Goal: Contribute content: Contribute content

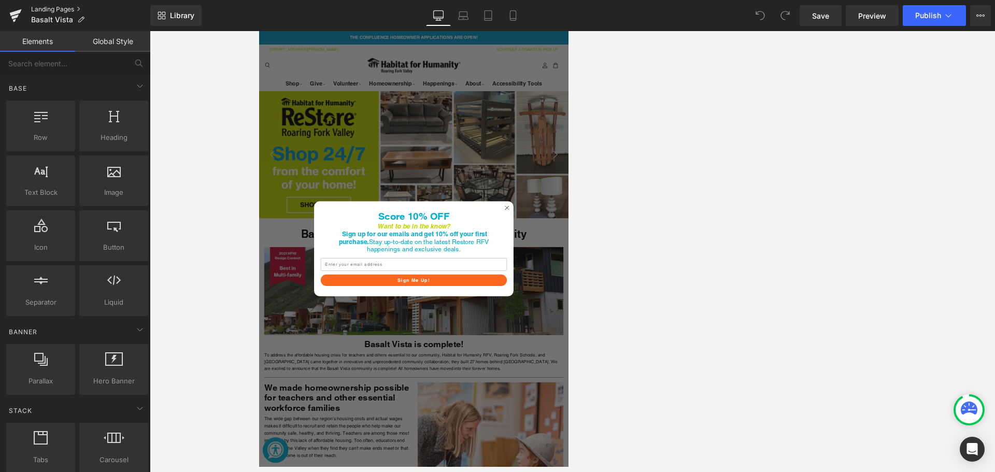
click at [48, 9] on link "Landing Pages" at bounding box center [90, 9] width 119 height 8
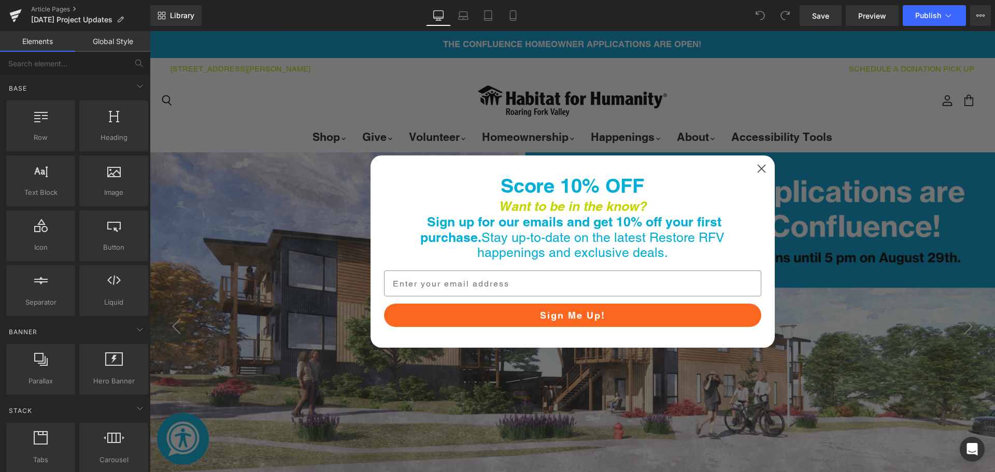
click at [758, 166] on icon "Close dialog" at bounding box center [761, 168] width 7 height 7
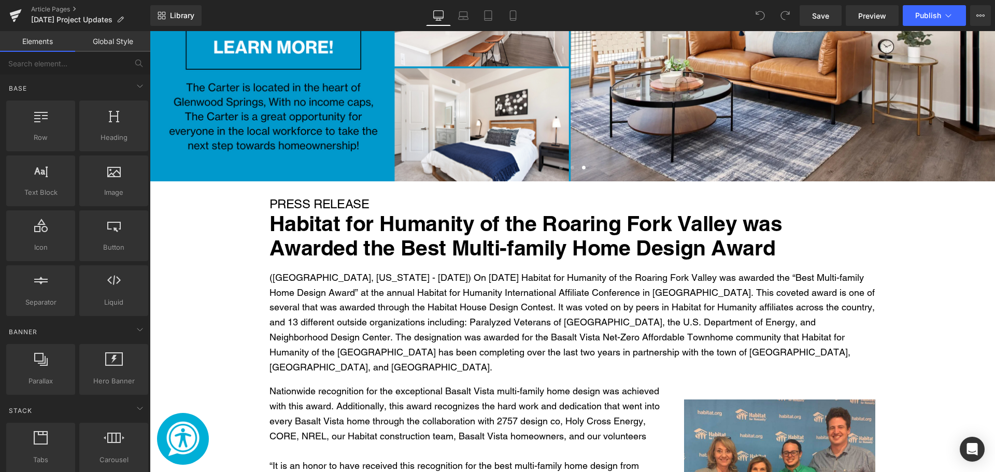
scroll to position [415, 0]
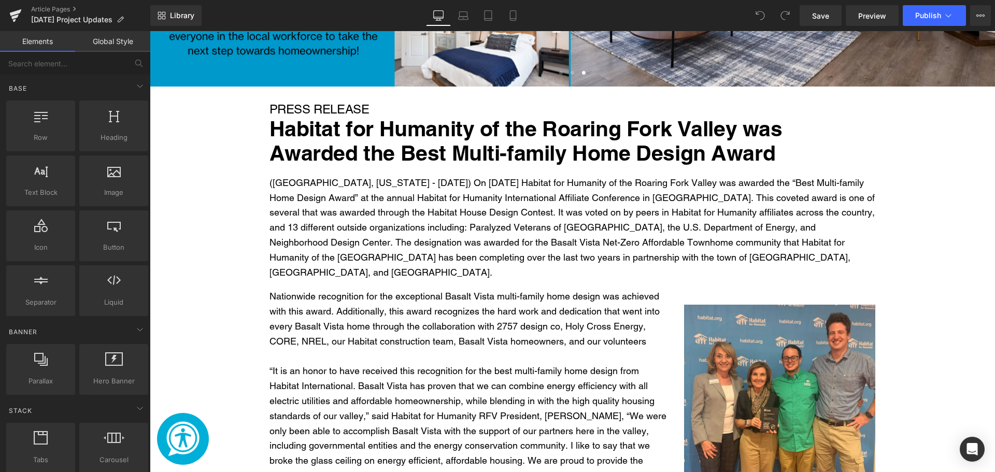
click at [328, 109] on span "PRESS RELEASE" at bounding box center [320, 109] width 100 height 14
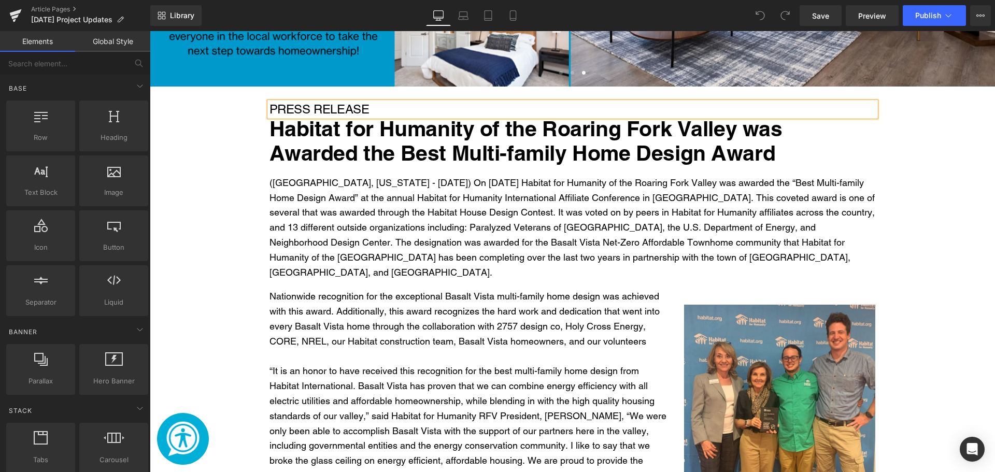
click at [328, 109] on span "PRESS RELEASE" at bounding box center [320, 109] width 100 height 14
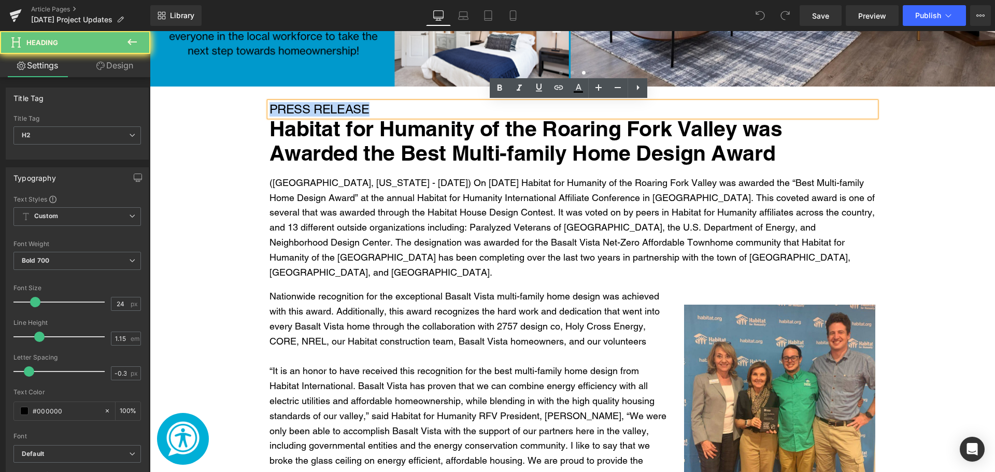
click at [328, 109] on span "PRESS RELEASE" at bounding box center [320, 109] width 100 height 14
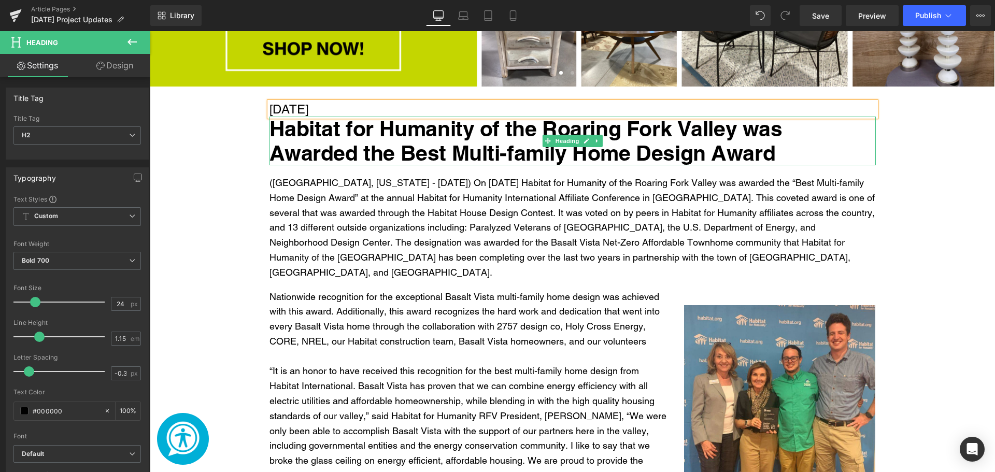
click at [344, 138] on h1 "Habitat for Humanity of the Roaring Fork Valley was Awarded the Best Multi-fami…" at bounding box center [573, 141] width 606 height 49
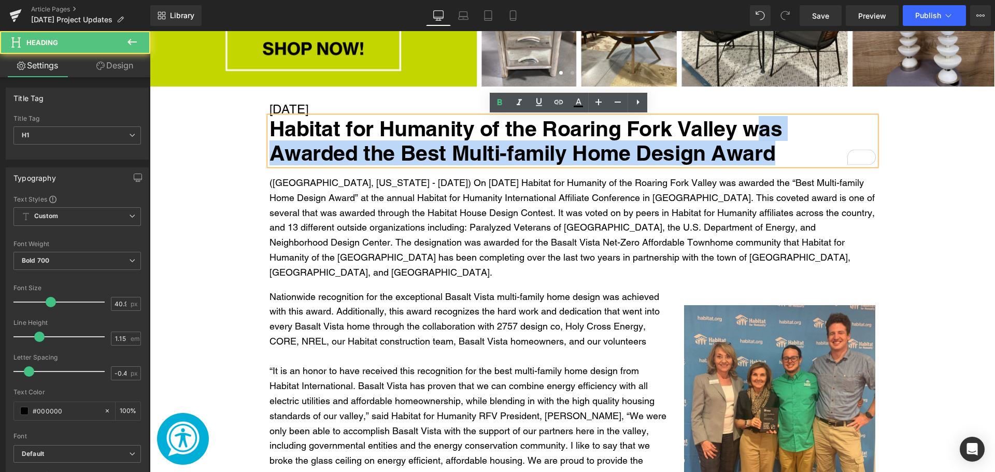
drag, startPoint x: 727, startPoint y: 130, endPoint x: 748, endPoint y: 126, distance: 21.6
click at [748, 126] on h1 "Habitat for Humanity of the Roaring Fork Valley was Awarded the Best Multi-fami…" at bounding box center [573, 141] width 606 height 49
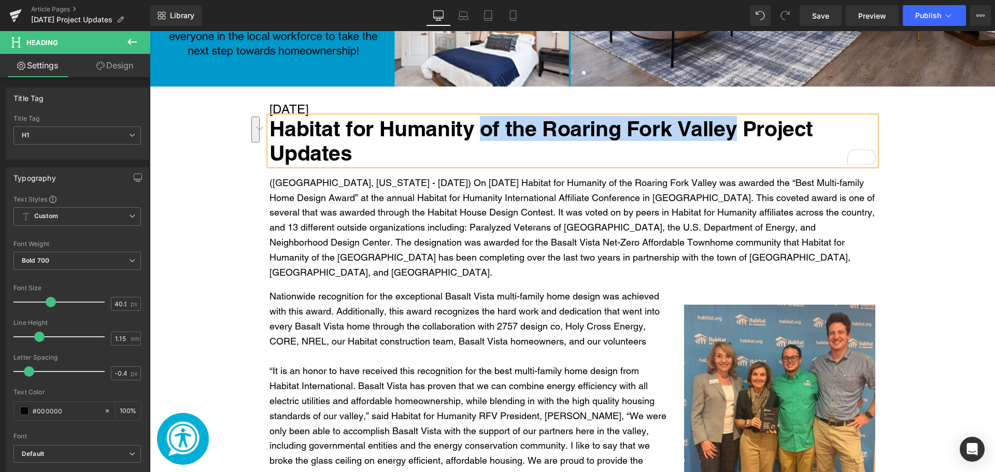
drag, startPoint x: 714, startPoint y: 132, endPoint x: 480, endPoint y: 127, distance: 233.8
click at [480, 127] on h1 "Habitat for Humanity of the Roaring Fork Valley Project Updates" at bounding box center [573, 141] width 606 height 49
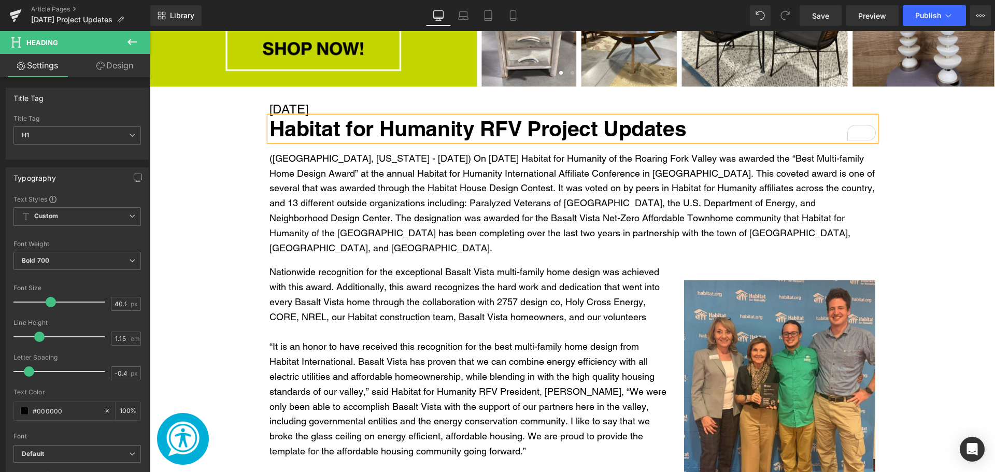
click at [493, 224] on div "(Glenwood Springs, Colorado - April 27, 2022) On April 11th, 2022 Habitat for H…" at bounding box center [573, 203] width 606 height 105
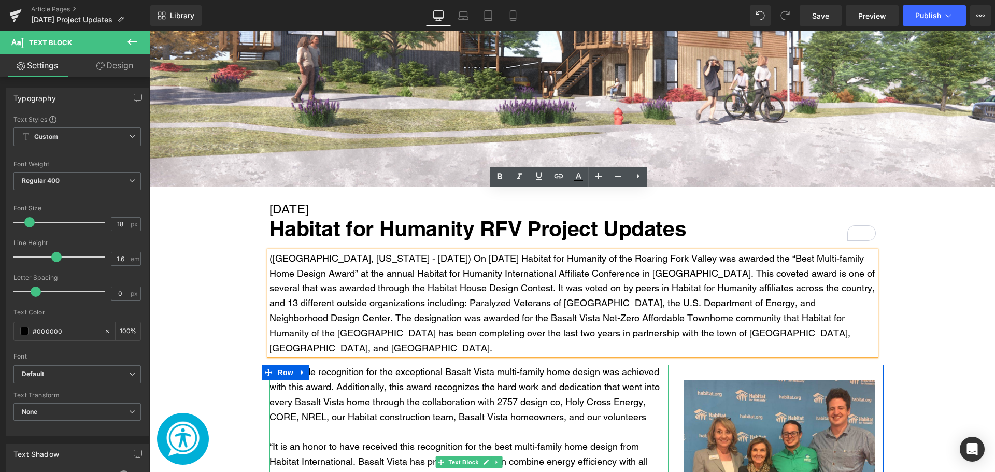
scroll to position [311, 0]
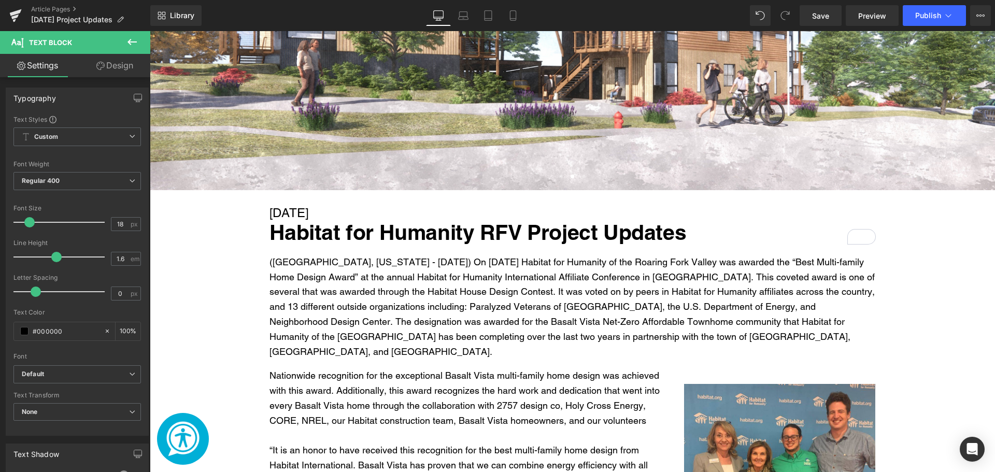
click at [135, 42] on icon at bounding box center [132, 42] width 9 height 6
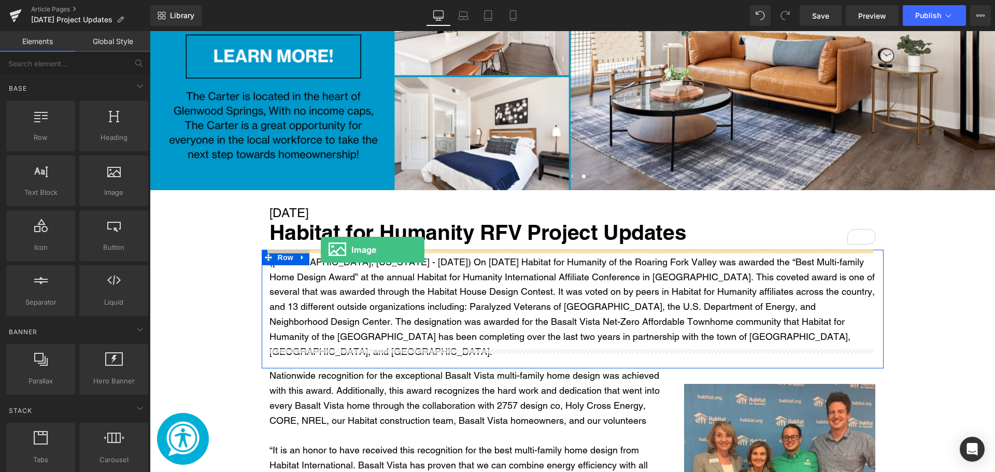
drag, startPoint x: 287, startPoint y: 242, endPoint x: 321, endPoint y: 250, distance: 35.2
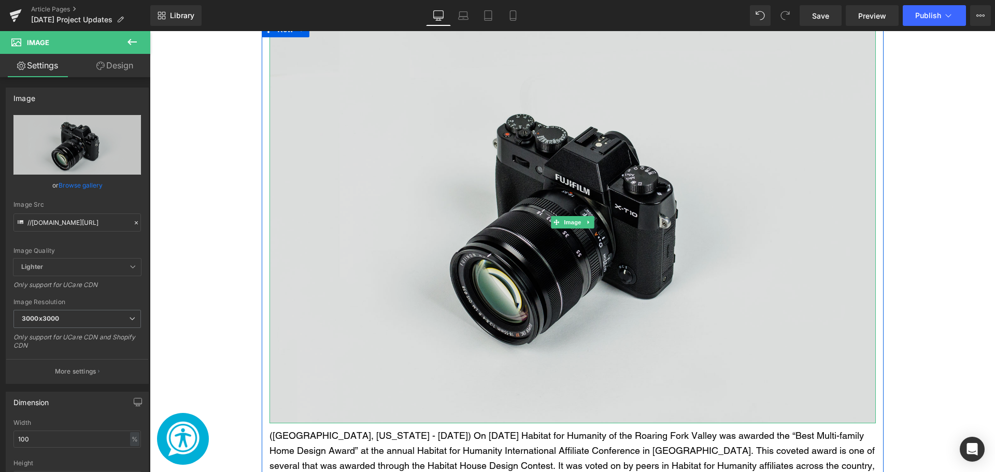
scroll to position [570, 0]
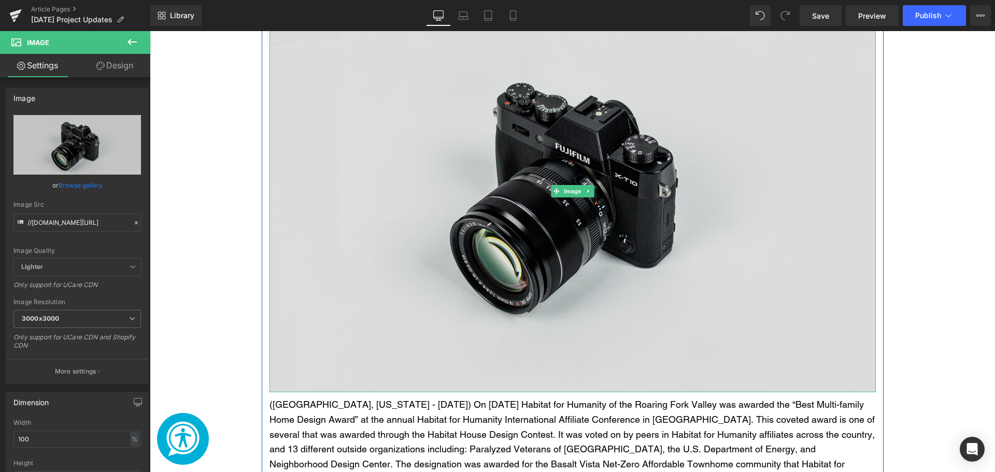
click at [347, 325] on img "Main content" at bounding box center [573, 192] width 606 height 402
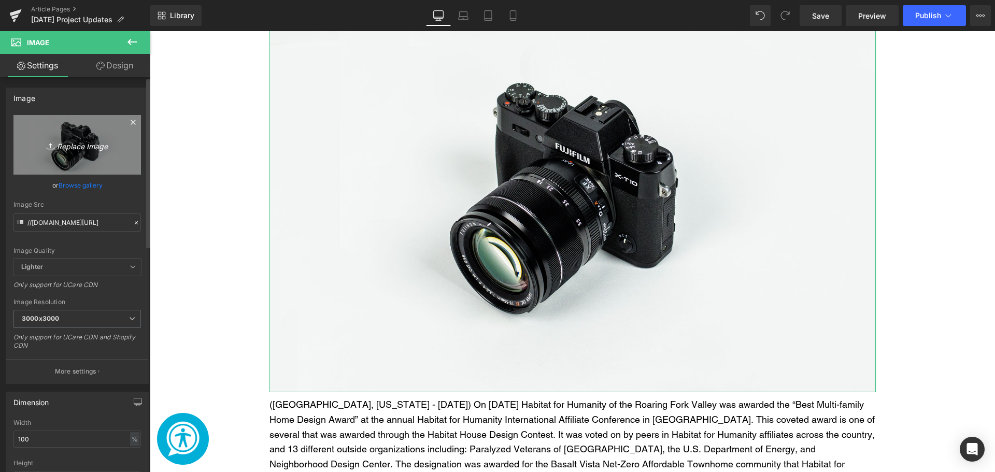
click at [48, 159] on link "Replace Image" at bounding box center [77, 145] width 128 height 60
type input "C:\fakepath\Welcome Home! (37).png"
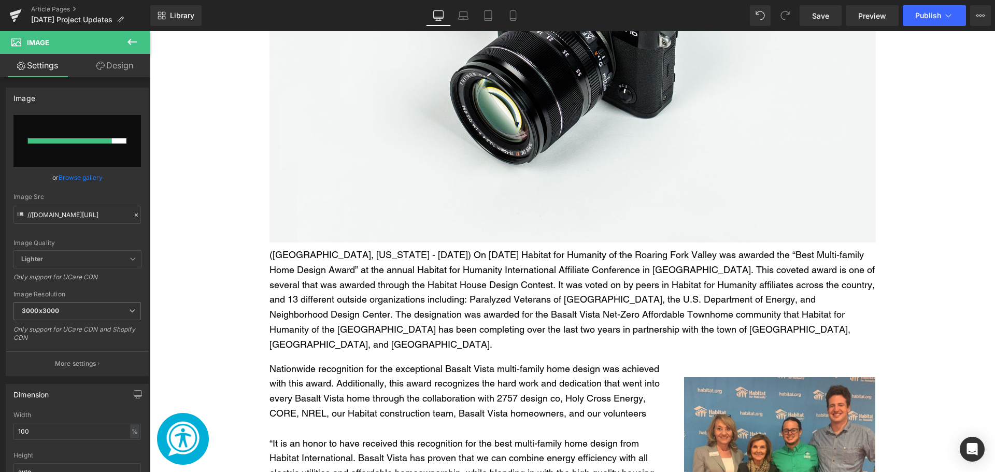
scroll to position [726, 0]
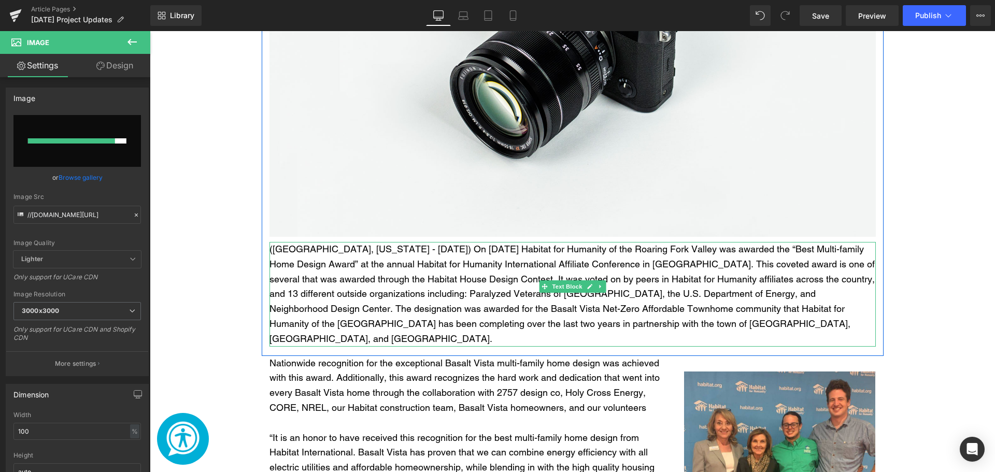
click at [305, 296] on span "(Glenwood Springs, Colorado - April 27, 2022) On April 11th, 2022 Habitat for H…" at bounding box center [572, 294] width 605 height 101
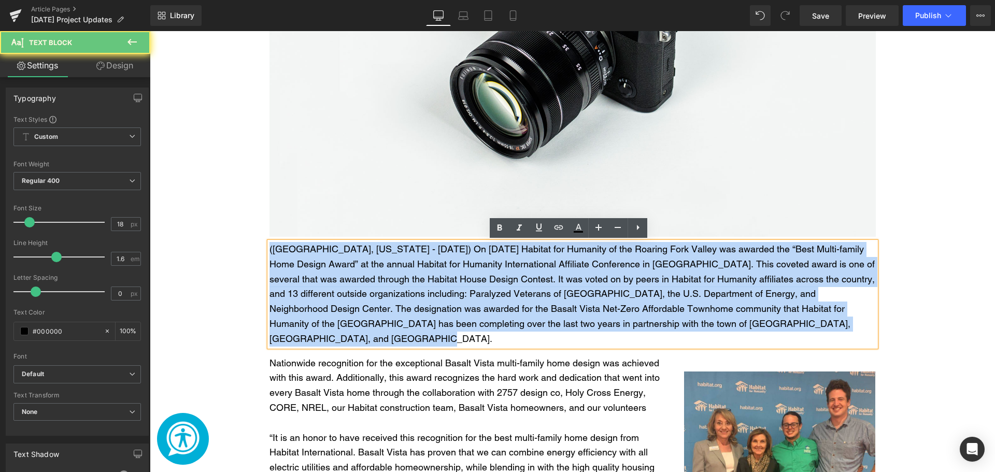
click at [305, 296] on span "(Glenwood Springs, Colorado - April 27, 2022) On April 11th, 2022 Habitat for H…" at bounding box center [572, 294] width 605 height 101
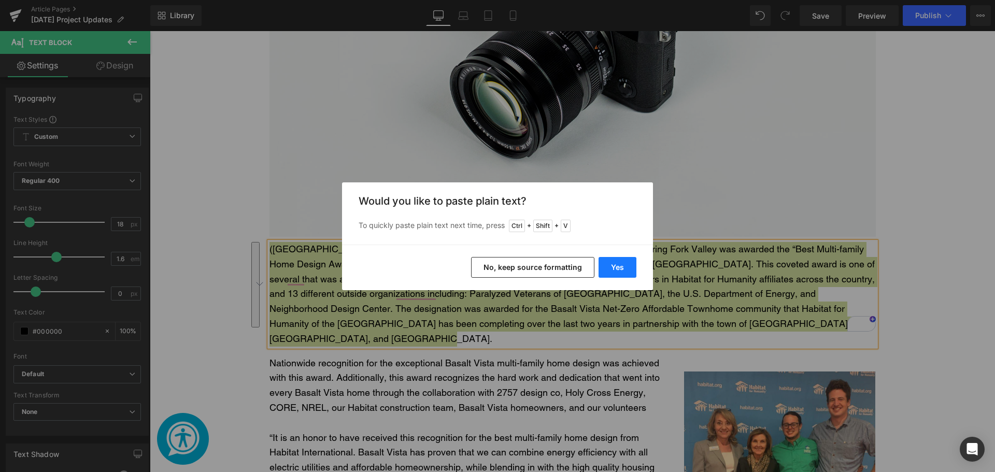
click at [627, 271] on button "Yes" at bounding box center [618, 267] width 38 height 21
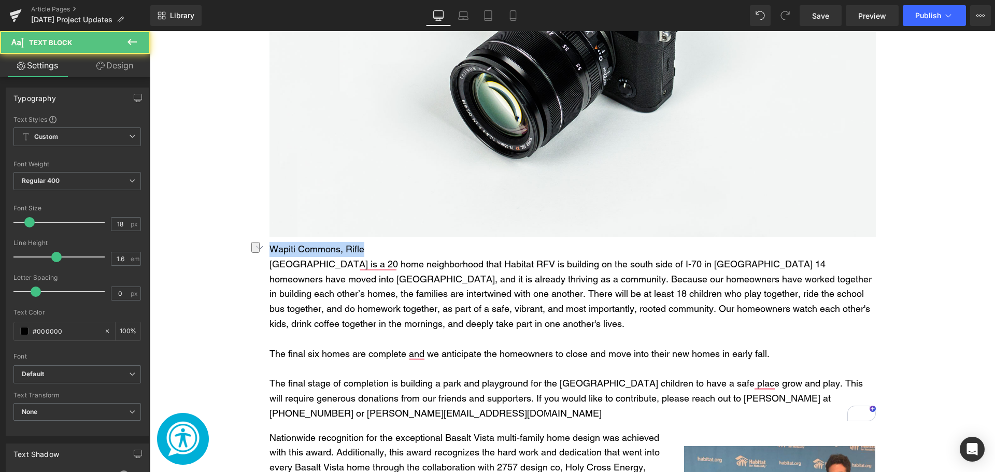
drag, startPoint x: 388, startPoint y: 251, endPoint x: 241, endPoint y: 249, distance: 146.7
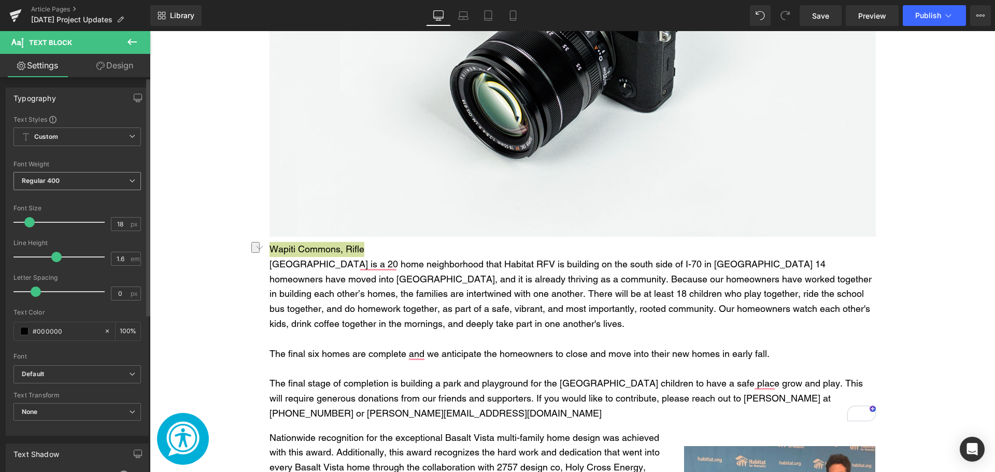
click at [61, 175] on span "Regular 400" at bounding box center [77, 181] width 128 height 18
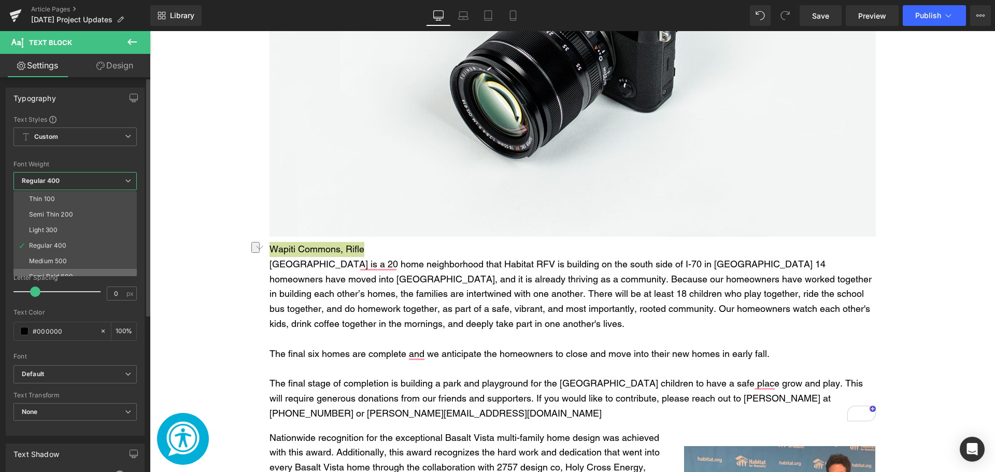
click at [81, 269] on li "Semi Bold 600" at bounding box center [77, 277] width 128 height 16
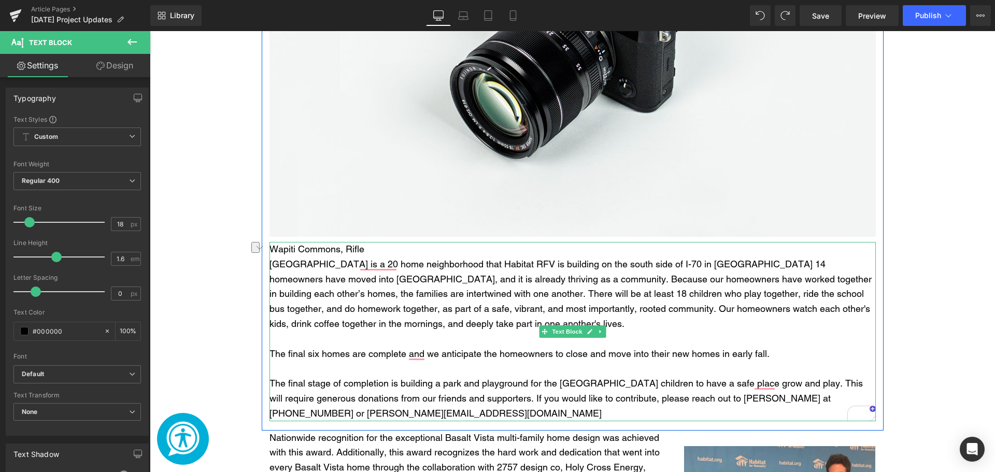
click at [450, 327] on div "Wapiti Commons is a 20 home neighborhood that Habitat RFV is building on the so…" at bounding box center [573, 294] width 606 height 75
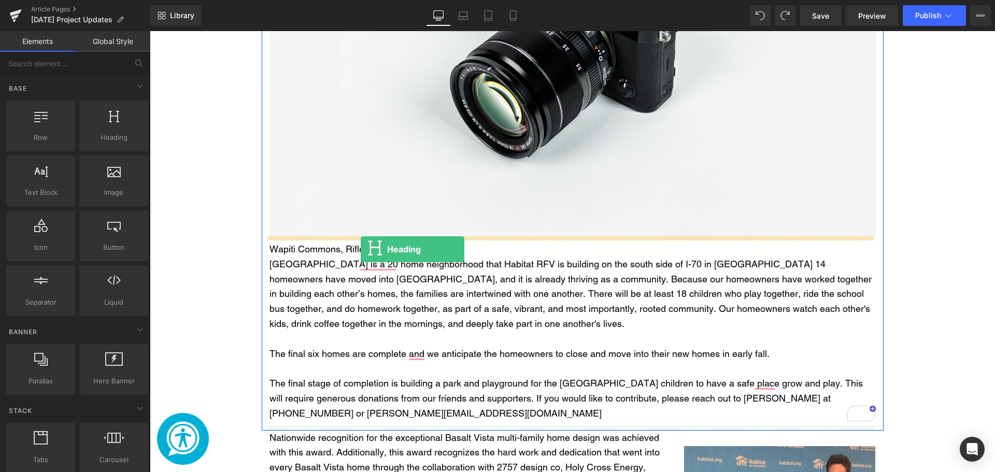
drag, startPoint x: 255, startPoint y: 166, endPoint x: 361, endPoint y: 249, distance: 134.7
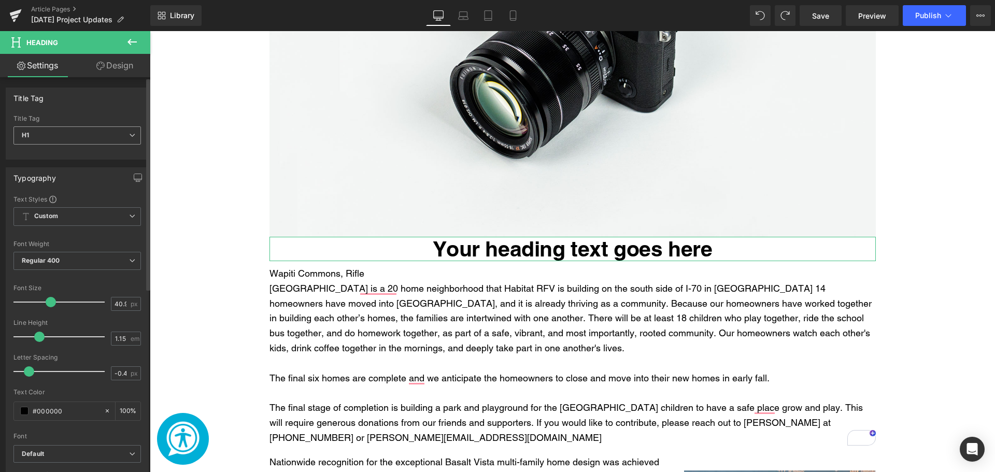
click at [101, 130] on span "H1" at bounding box center [77, 135] width 128 height 18
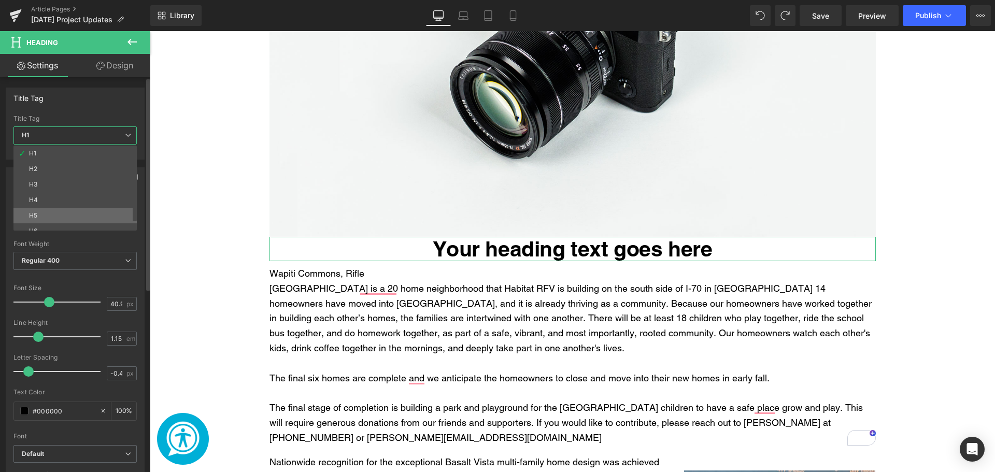
click at [96, 208] on li "H5" at bounding box center [77, 216] width 128 height 16
type input "20.25"
type input "-0.2"
type input "100"
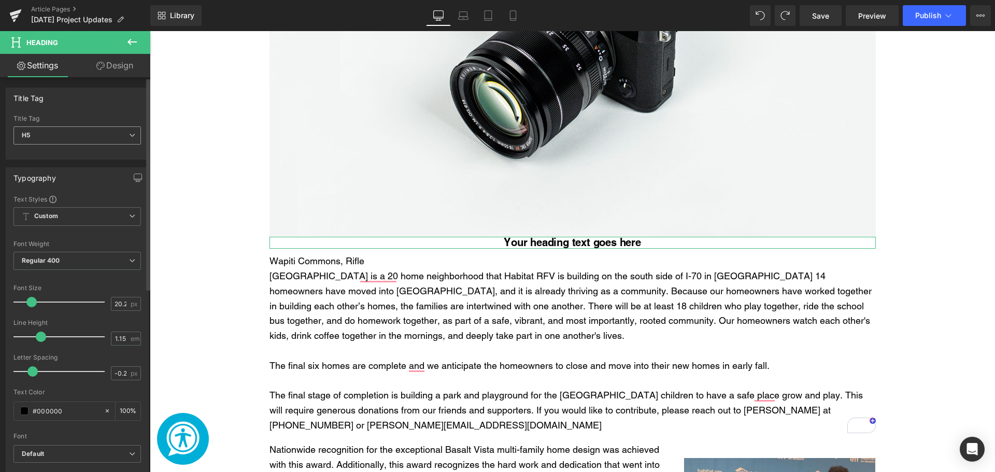
drag, startPoint x: 97, startPoint y: 131, endPoint x: 79, endPoint y: 167, distance: 40.1
click at [97, 133] on span "H5" at bounding box center [77, 135] width 128 height 18
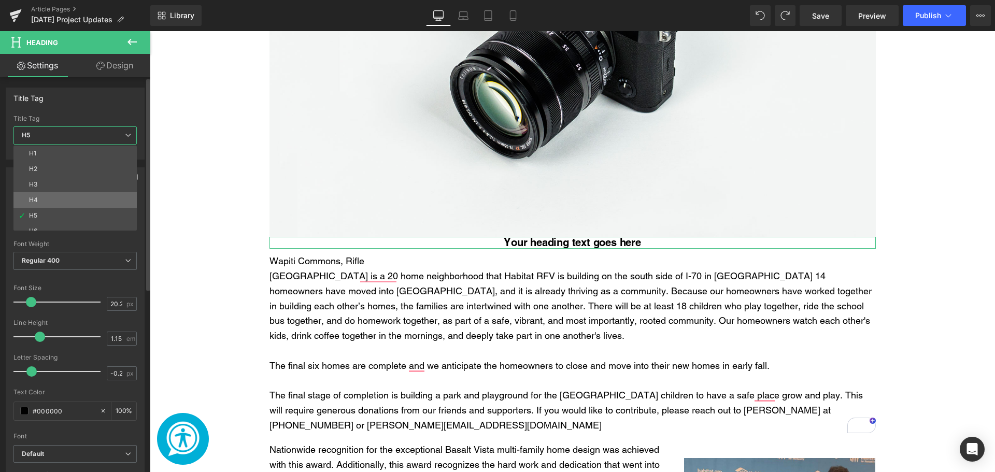
click at [70, 197] on li "H4" at bounding box center [77, 200] width 128 height 16
type input "29.25"
type input "-0.29"
type input "100"
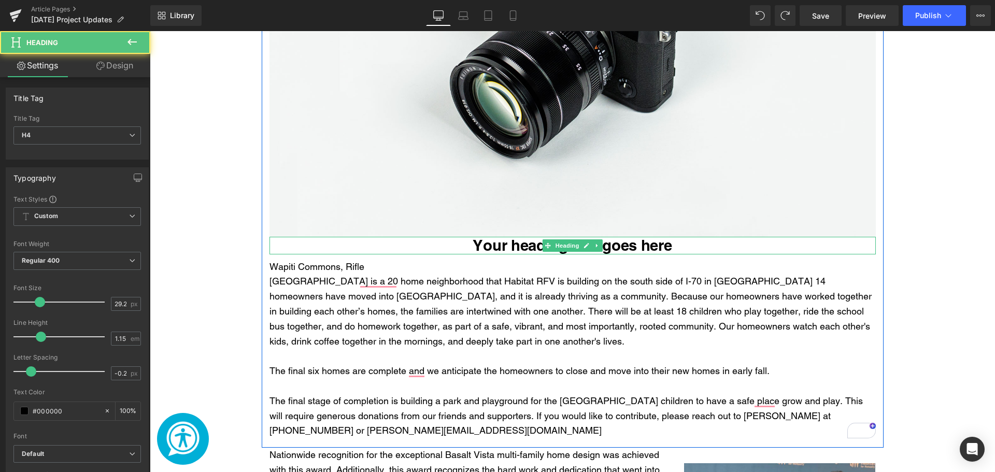
click at [476, 247] on h4 "Your heading text goes here" at bounding box center [573, 246] width 606 height 18
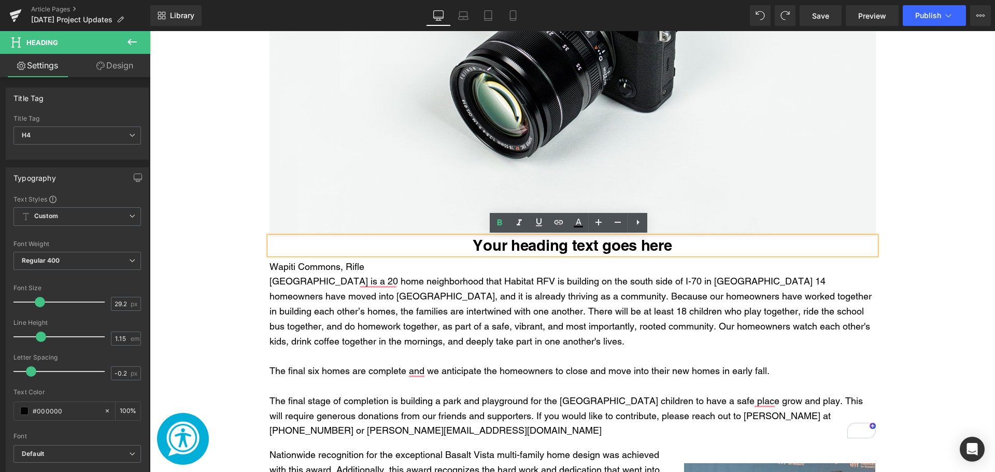
click at [534, 243] on h4 "Your heading text goes here" at bounding box center [573, 246] width 606 height 18
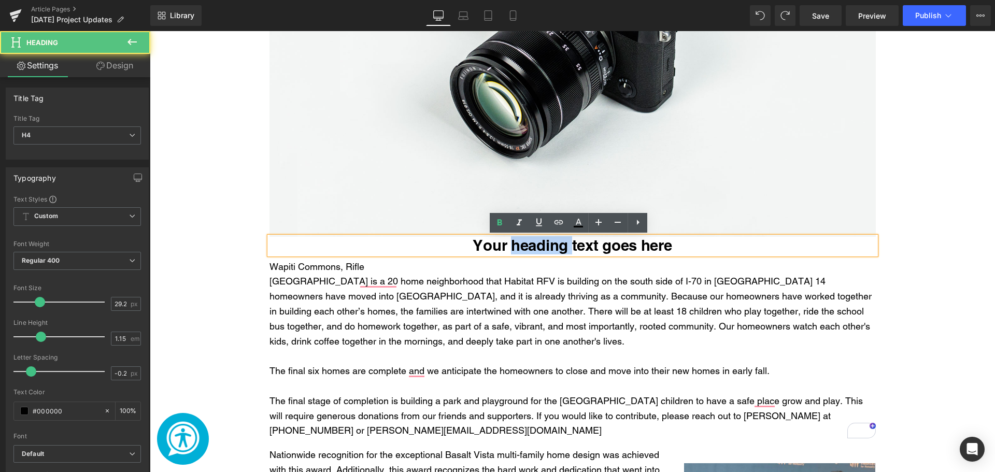
click at [534, 243] on h4 "Your heading text goes here" at bounding box center [573, 246] width 606 height 18
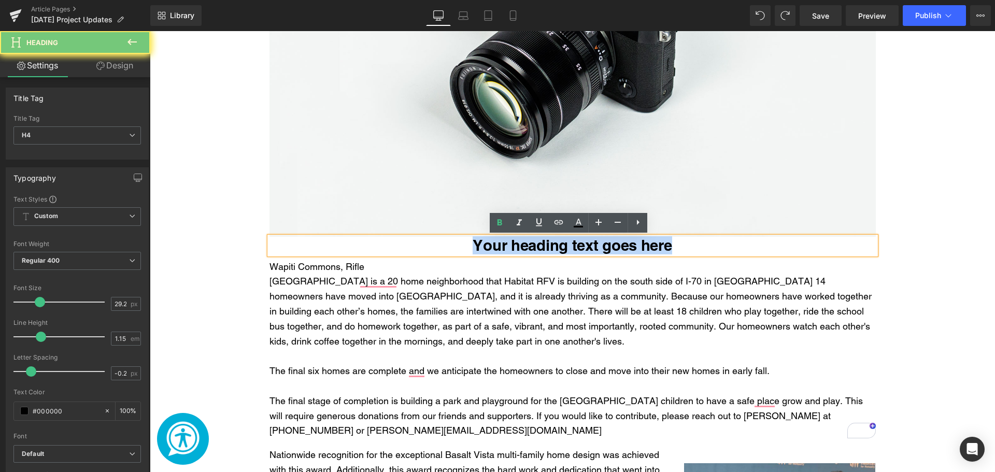
click at [534, 243] on h4 "Your heading text goes here" at bounding box center [573, 246] width 606 height 18
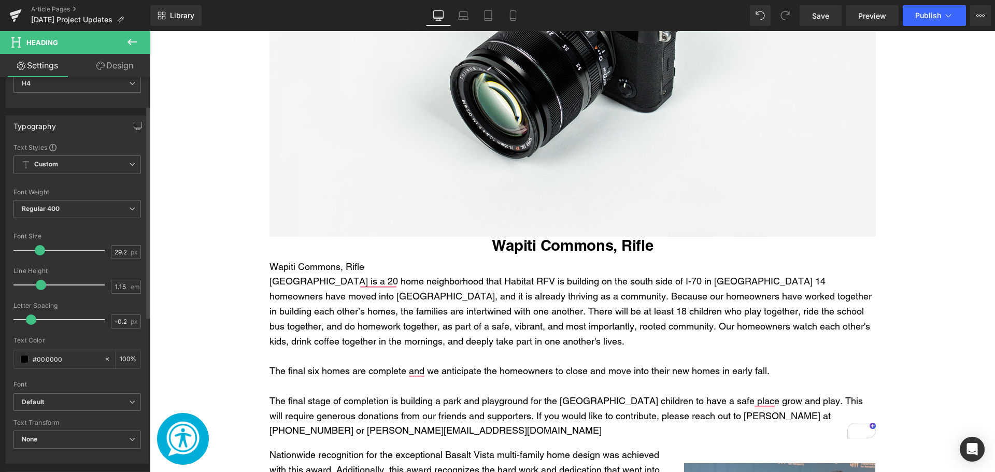
scroll to position [104, 0]
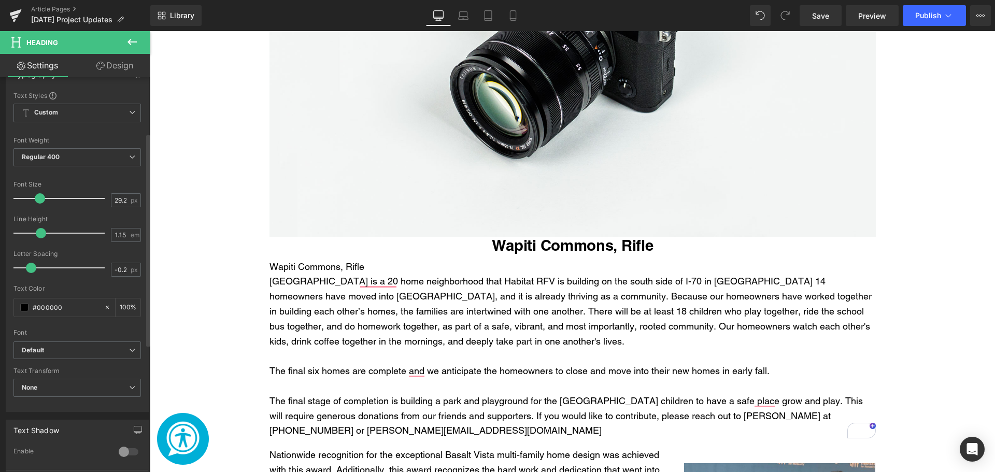
click at [74, 432] on div "Text Shadow" at bounding box center [77, 430] width 142 height 20
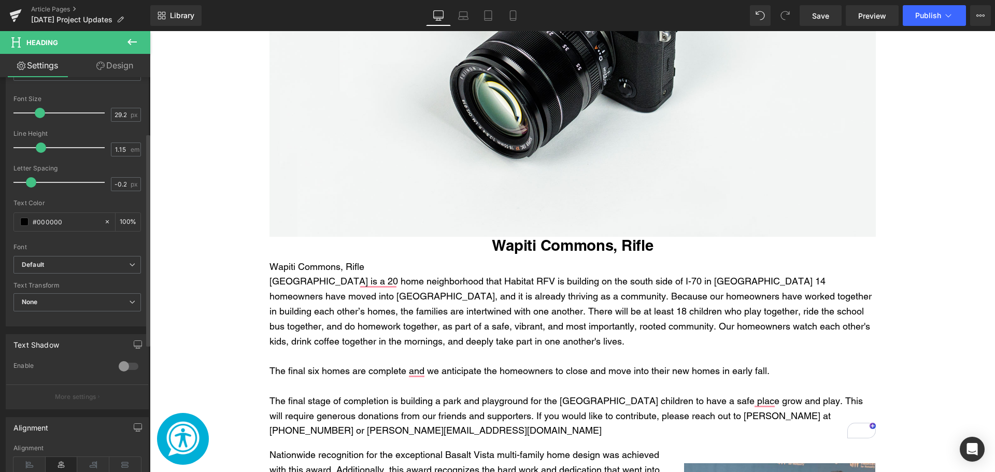
scroll to position [311, 0]
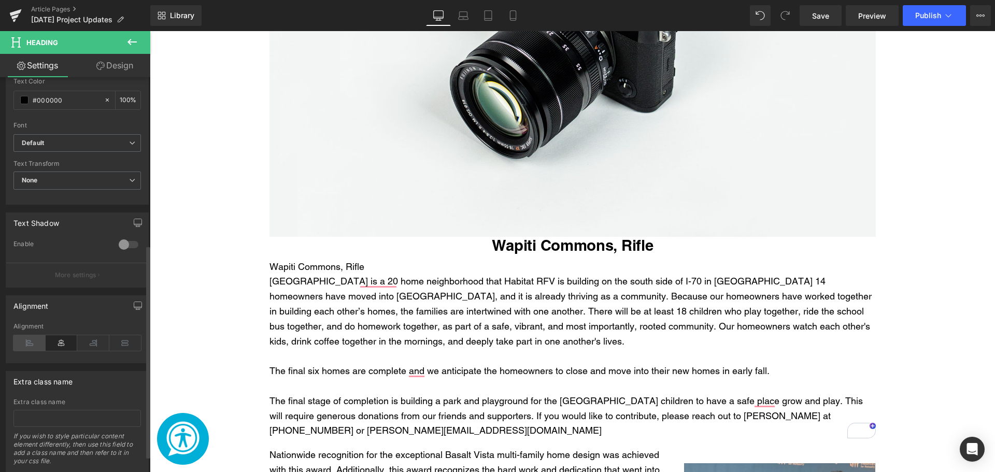
click at [22, 338] on icon at bounding box center [29, 343] width 32 height 16
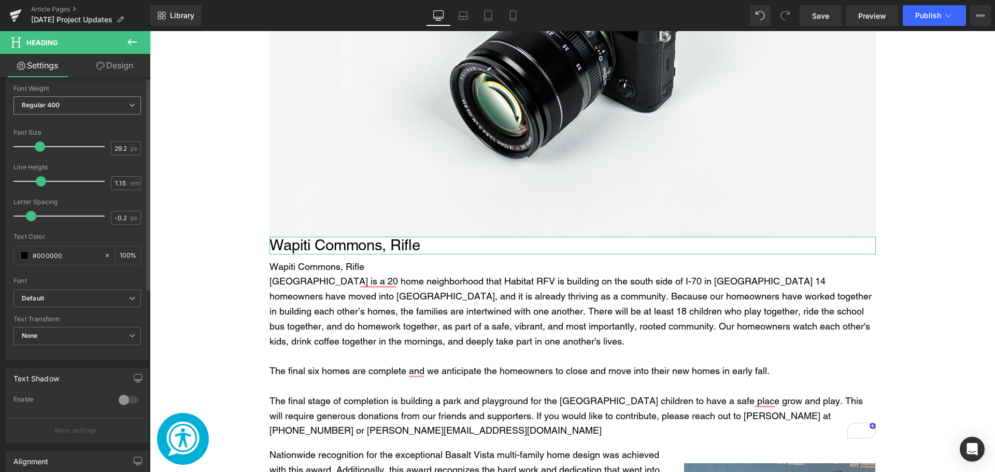
scroll to position [0, 0]
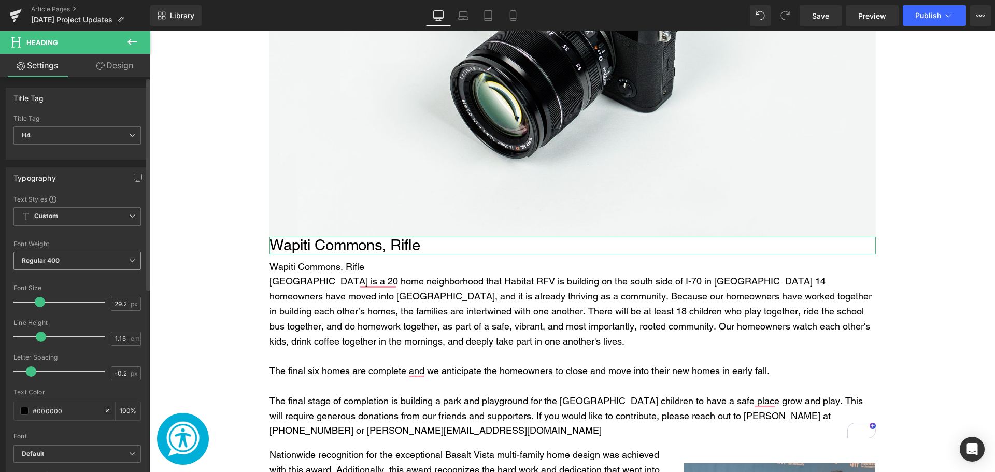
click at [75, 259] on span "Regular 400" at bounding box center [77, 261] width 128 height 18
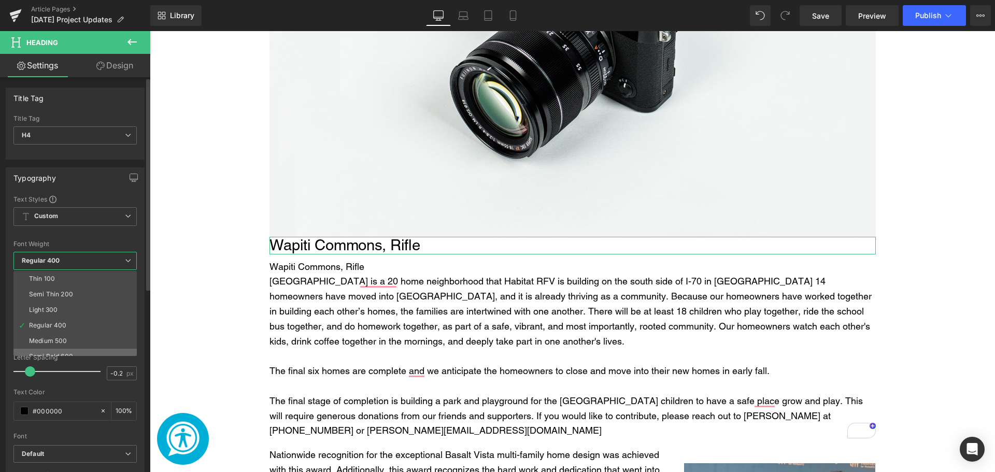
drag, startPoint x: 77, startPoint y: 350, endPoint x: 58, endPoint y: 292, distance: 61.1
click at [77, 350] on li "Semi Bold 600" at bounding box center [77, 357] width 128 height 16
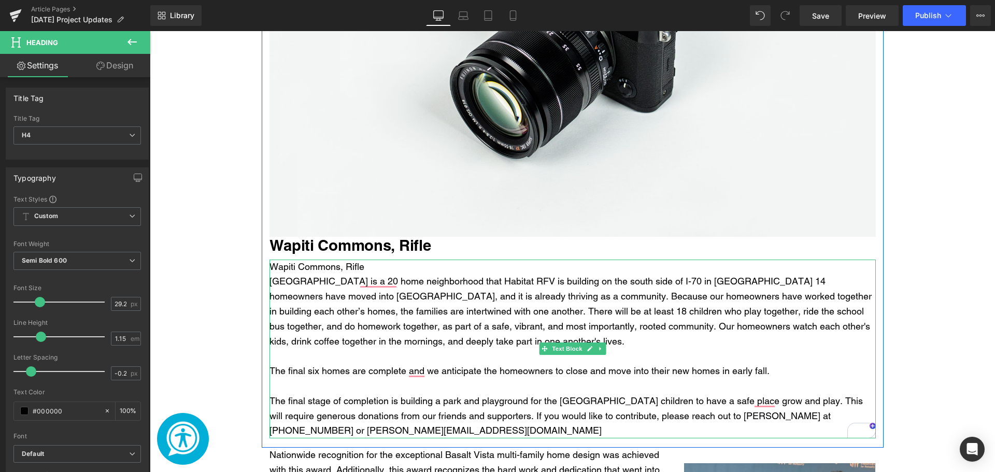
click at [299, 282] on div "Wapiti Commons is a 20 home neighborhood that Habitat RFV is building on the so…" at bounding box center [573, 311] width 606 height 75
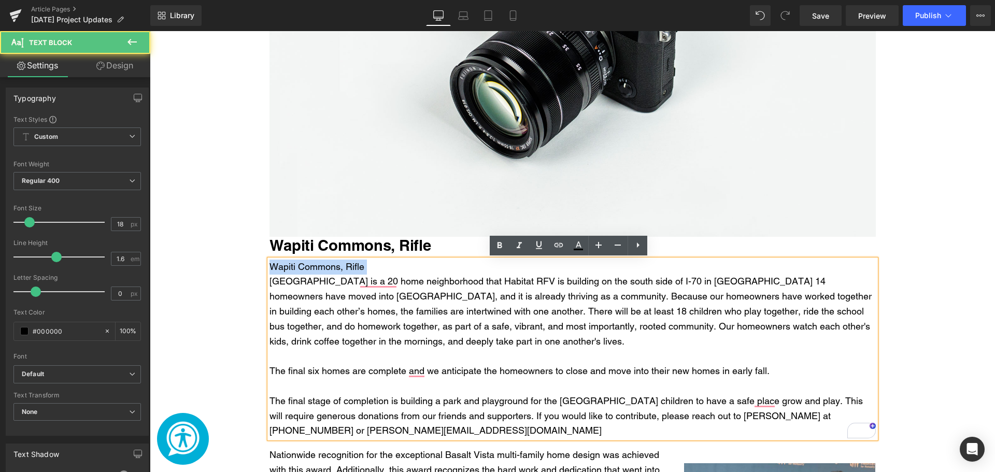
drag, startPoint x: 268, startPoint y: 277, endPoint x: 268, endPoint y: 265, distance: 11.9
click at [270, 265] on div "Wapiti Commons, Rifle Wapiti Commons is a 20 home neighborhood that Habitat RFV…" at bounding box center [573, 349] width 606 height 179
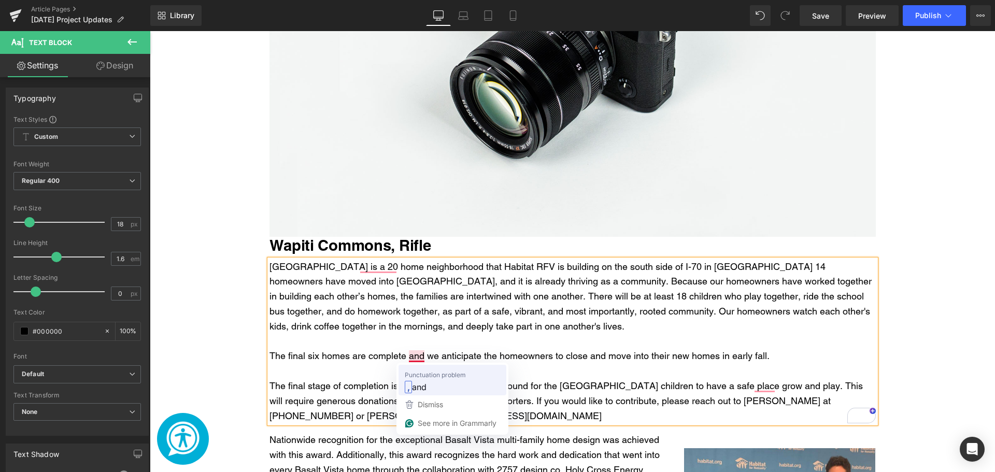
click at [418, 389] on span "and" at bounding box center [419, 386] width 15 height 13
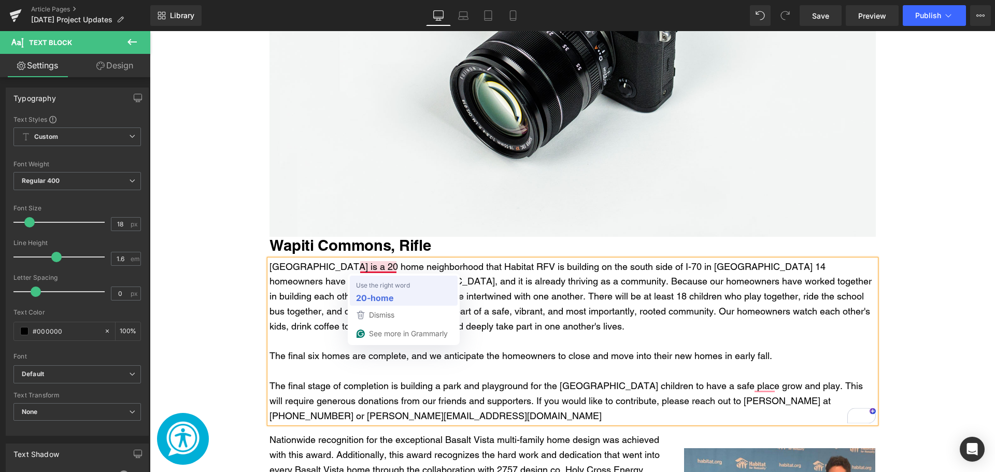
click at [382, 296] on strong "20-home" at bounding box center [375, 297] width 38 height 13
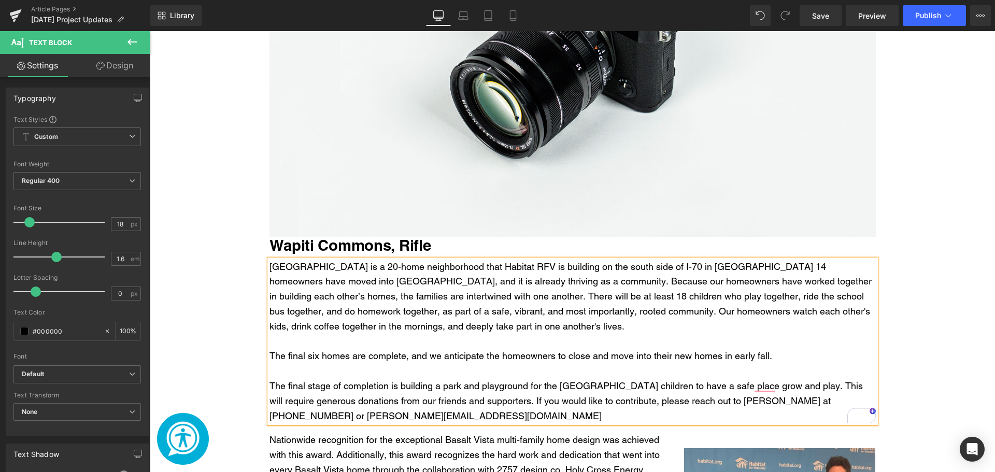
click at [274, 275] on div "[GEOGRAPHIC_DATA] is a 20-home neighborhood that Habitat RFV is building on the…" at bounding box center [573, 297] width 606 height 75
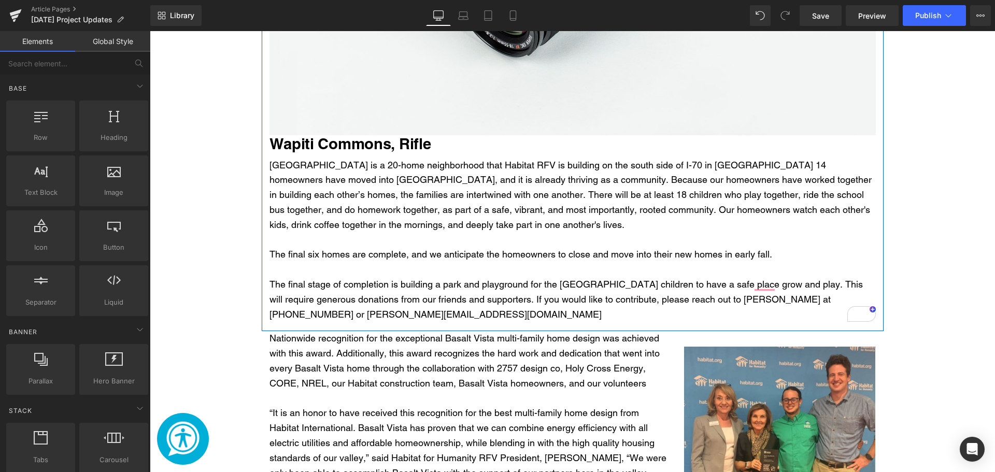
scroll to position [829, 0]
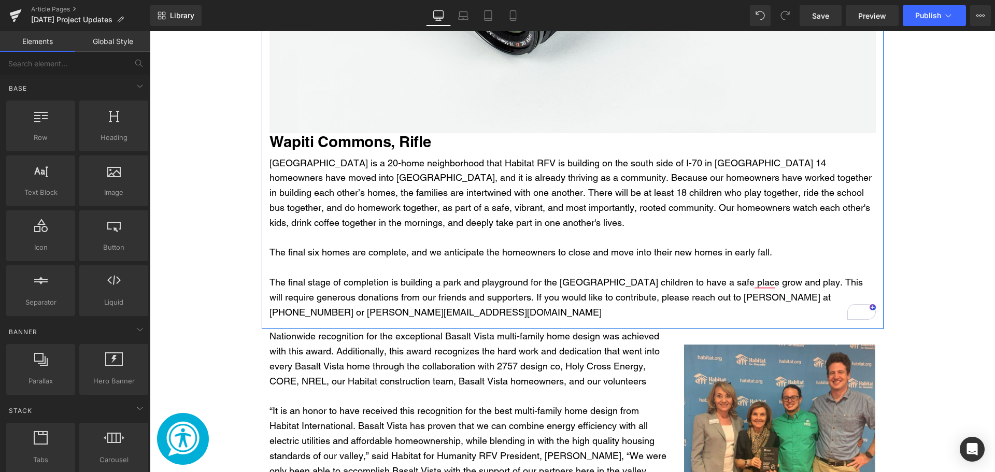
click at [358, 216] on div "[GEOGRAPHIC_DATA] is a 20-home neighborhood that Habitat RFV is building on the…" at bounding box center [573, 193] width 606 height 75
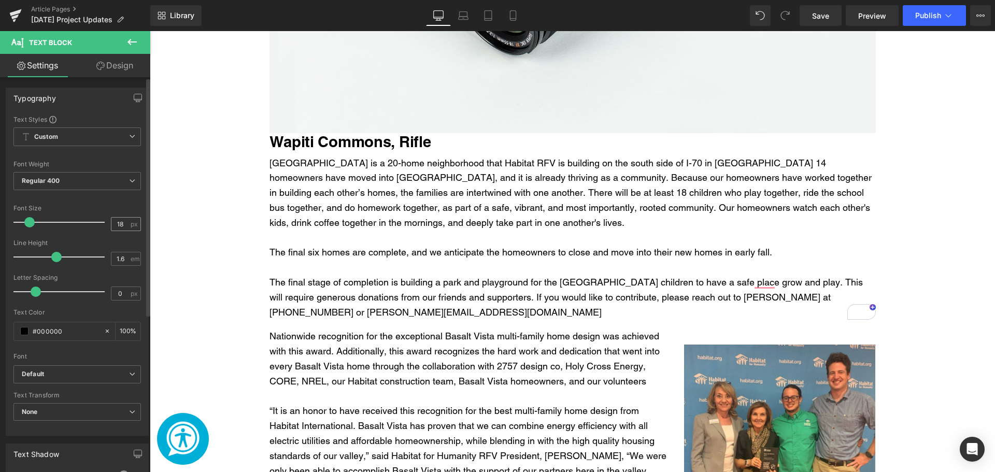
click at [116, 221] on div "18 px" at bounding box center [126, 224] width 30 height 14
drag, startPoint x: 121, startPoint y: 224, endPoint x: 106, endPoint y: 224, distance: 14.5
click at [106, 224] on div "Font Size 18 px" at bounding box center [77, 222] width 128 height 35
type input "21"
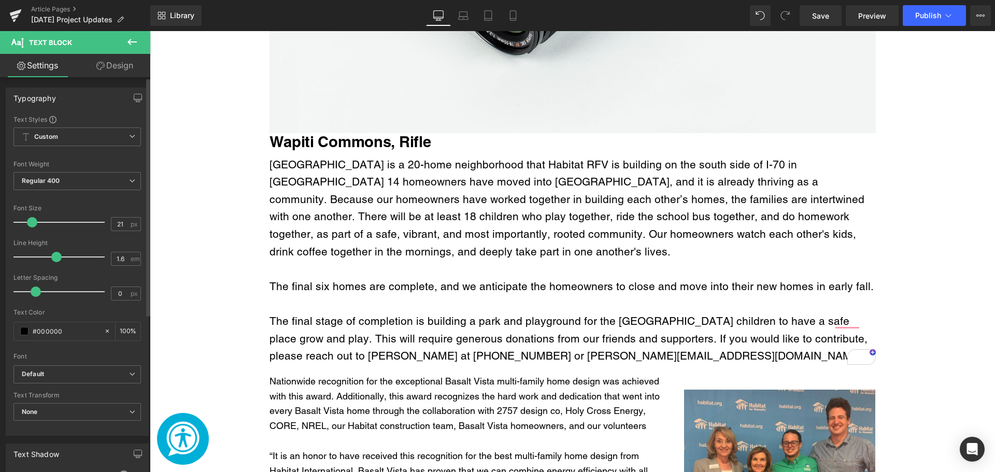
click at [110, 210] on div "Font Size" at bounding box center [77, 208] width 128 height 7
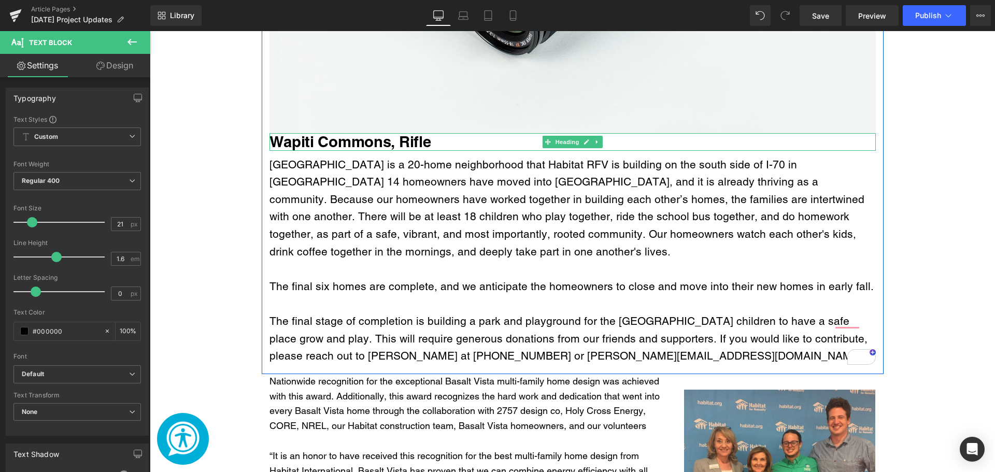
click at [286, 149] on div "Main content" at bounding box center [573, 149] width 606 height 3
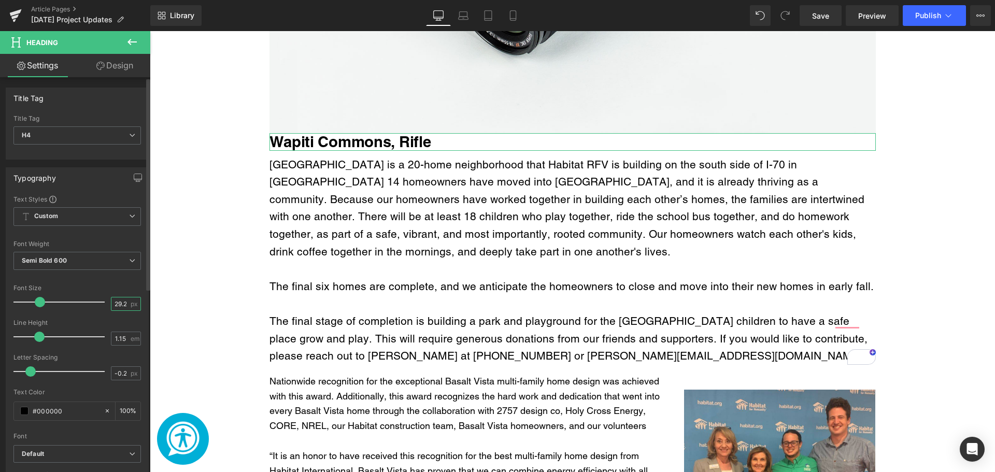
click at [119, 298] on input "29.25" at bounding box center [120, 304] width 18 height 13
type input "32"
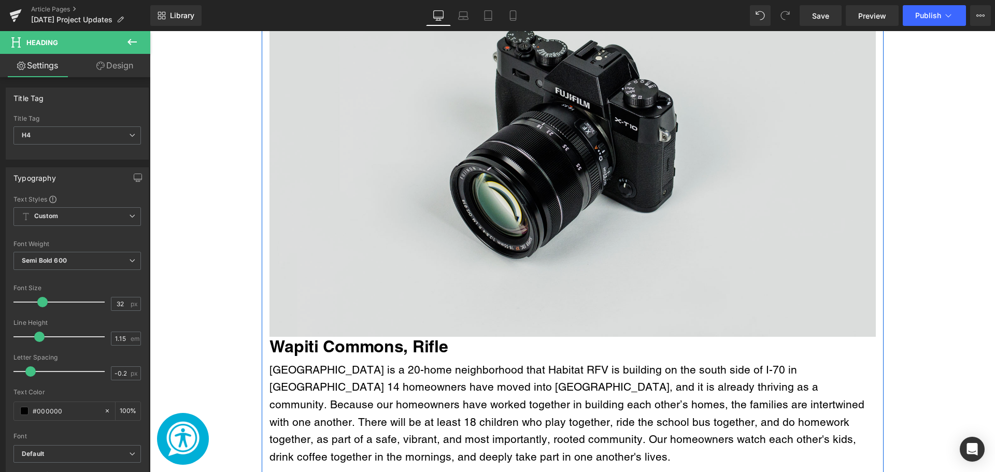
scroll to position [518, 0]
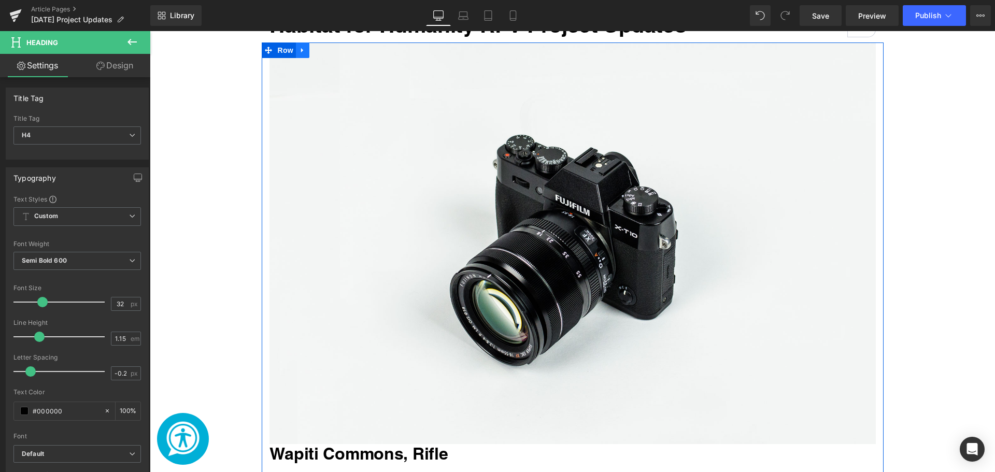
click at [302, 49] on icon "Main content" at bounding box center [302, 50] width 7 height 8
click at [313, 52] on icon "Main content" at bounding box center [316, 50] width 7 height 7
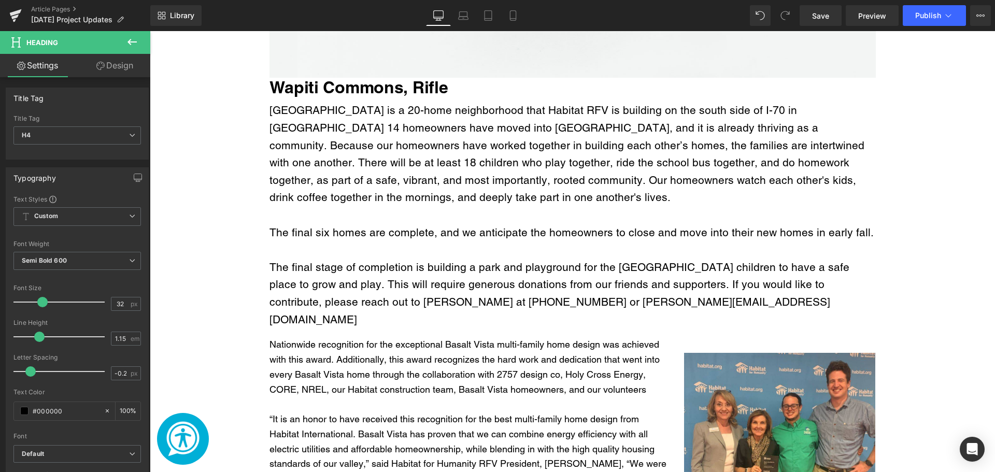
scroll to position [1547, 0]
click at [362, 164] on span "[GEOGRAPHIC_DATA] is a 20-home neighborhood that Habitat RFV is building on the…" at bounding box center [567, 153] width 595 height 100
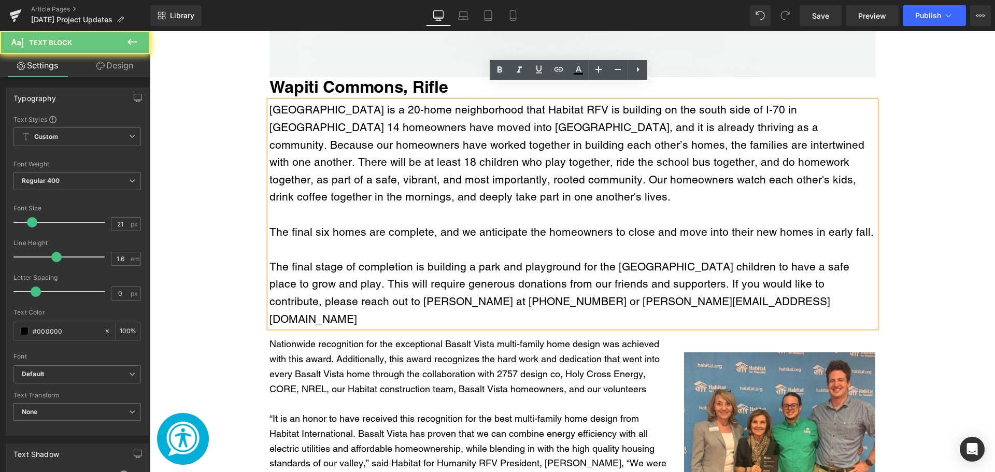
click at [362, 164] on span "[GEOGRAPHIC_DATA] is a 20-home neighborhood that Habitat RFV is building on the…" at bounding box center [567, 153] width 595 height 100
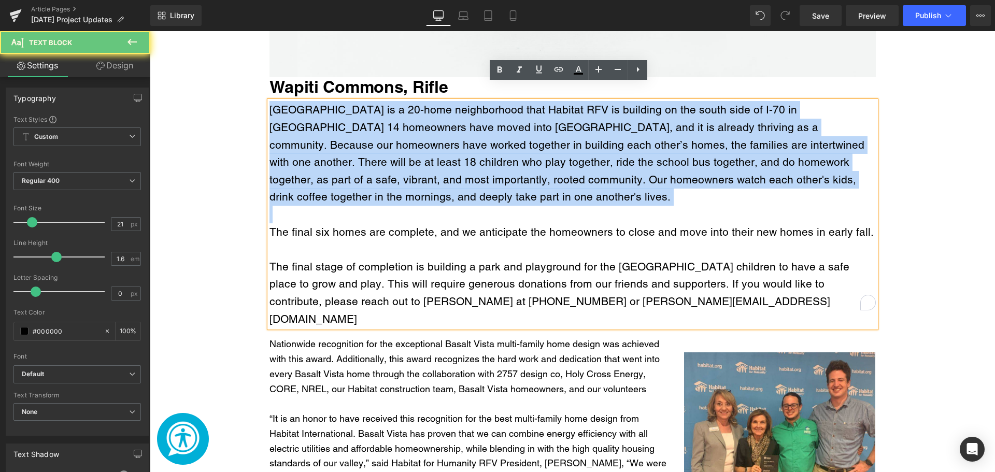
click at [362, 164] on span "[GEOGRAPHIC_DATA] is a 20-home neighborhood that Habitat RFV is building on the…" at bounding box center [567, 153] width 595 height 100
click at [349, 146] on span "[GEOGRAPHIC_DATA] is a 20-home neighborhood that Habitat RFV is building on the…" at bounding box center [567, 153] width 595 height 100
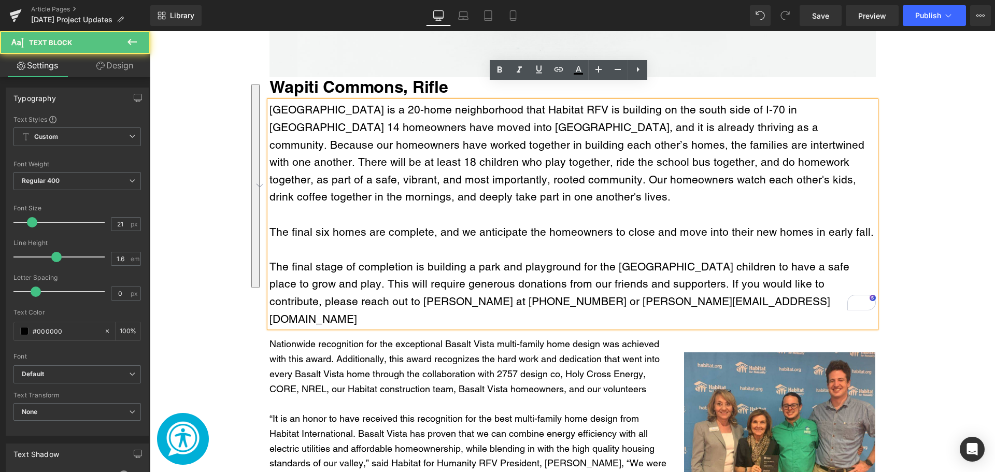
drag, startPoint x: 605, startPoint y: 271, endPoint x: 264, endPoint y: 94, distance: 384.1
click at [270, 101] on div "Wapiti Commons is a 20-home neighborhood that Habitat RFV is building on the so…" at bounding box center [573, 214] width 606 height 227
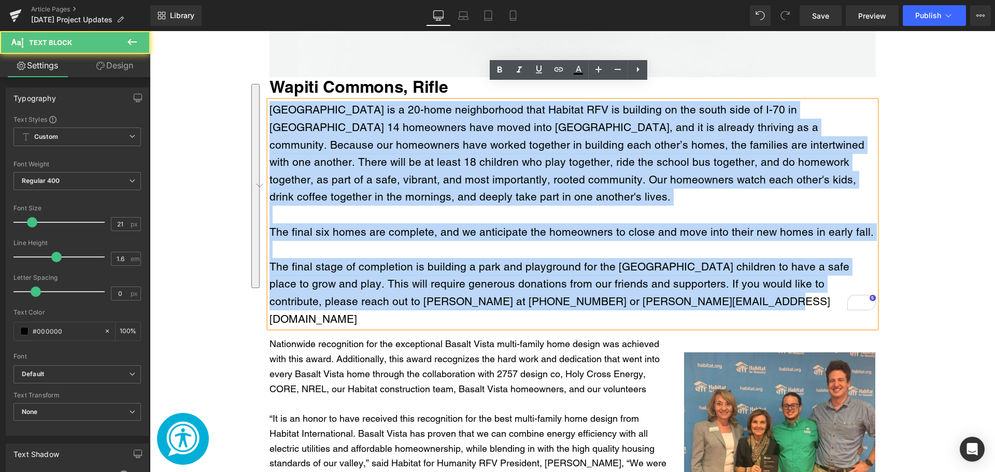
drag, startPoint x: 267, startPoint y: 92, endPoint x: 700, endPoint y: 292, distance: 476.1
click at [700, 292] on div "Wapiti Commons is a 20-home neighborhood that Habitat RFV is building on the so…" at bounding box center [573, 214] width 606 height 227
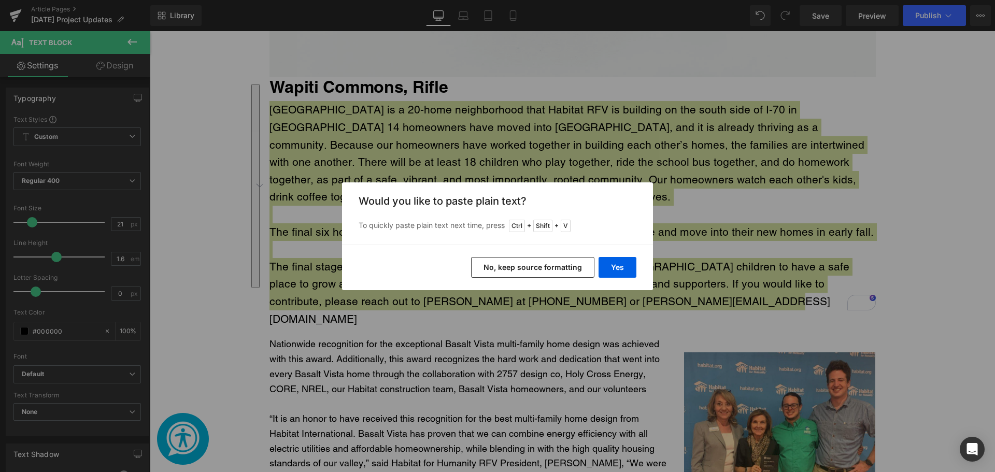
drag, startPoint x: 549, startPoint y: 261, endPoint x: 663, endPoint y: 293, distance: 118.1
click at [663, 293] on div "Back to Library Insert Would you like to paste plain text? To quickly paste pla…" at bounding box center [497, 236] width 995 height 472
click at [609, 270] on button "Yes" at bounding box center [618, 267] width 38 height 21
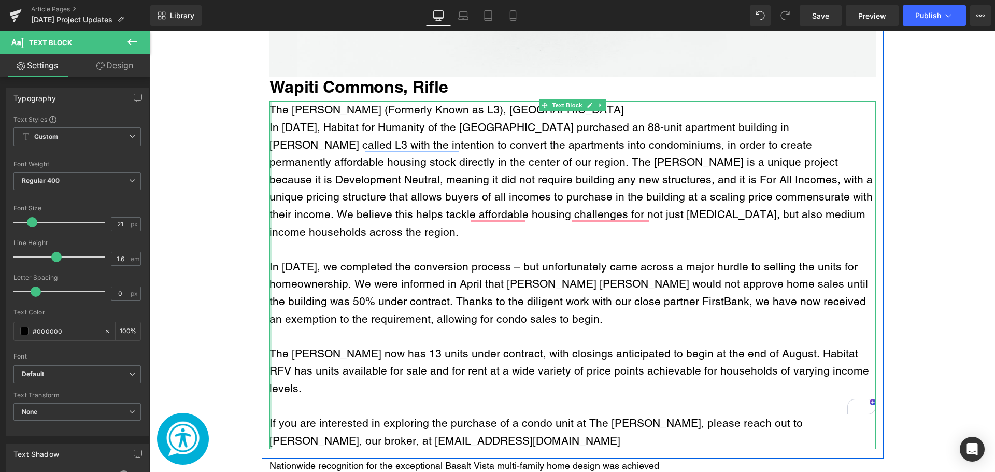
click at [270, 110] on div "Main content" at bounding box center [271, 275] width 3 height 348
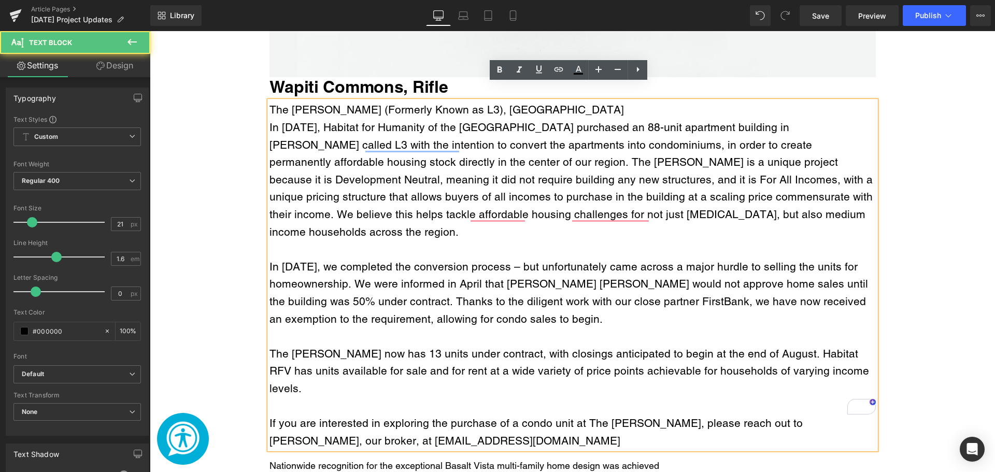
click at [270, 119] on div "In November 2024, Habitat for Humanity of the Roaring Fork Valley purchased an …" at bounding box center [573, 180] width 606 height 122
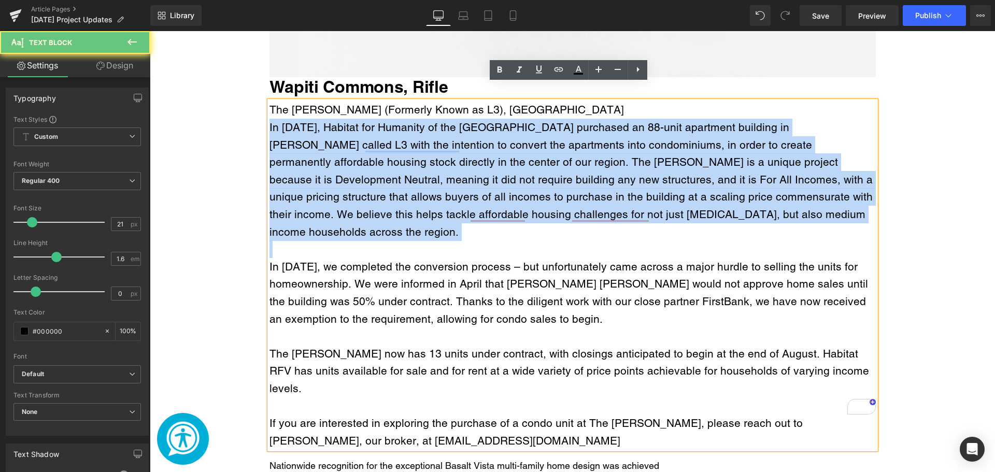
click at [270, 119] on div "In November 2024, Habitat for Humanity of the Roaring Fork Valley purchased an …" at bounding box center [573, 180] width 606 height 122
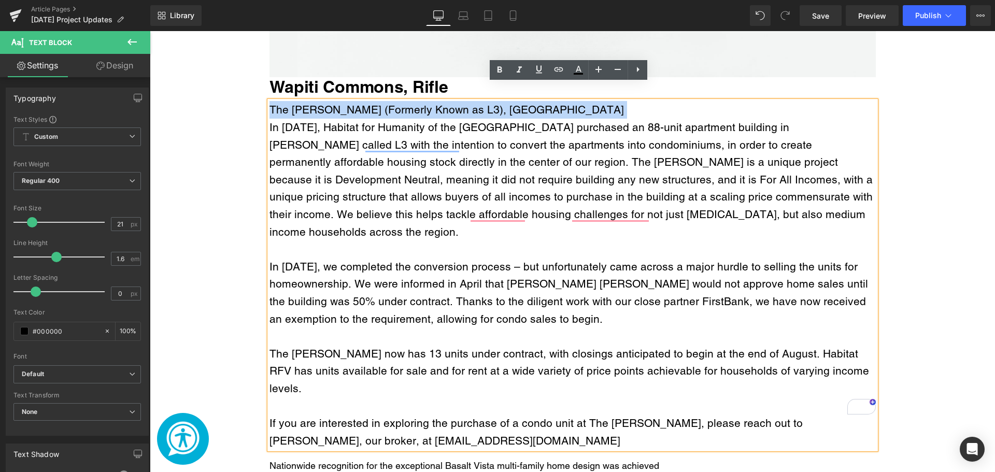
drag, startPoint x: 266, startPoint y: 110, endPoint x: 265, endPoint y: 91, distance: 19.7
click at [270, 101] on div "The Carter (Formerly Known as L3), Glenwood Springs In November 2024, Habitat f…" at bounding box center [573, 275] width 606 height 348
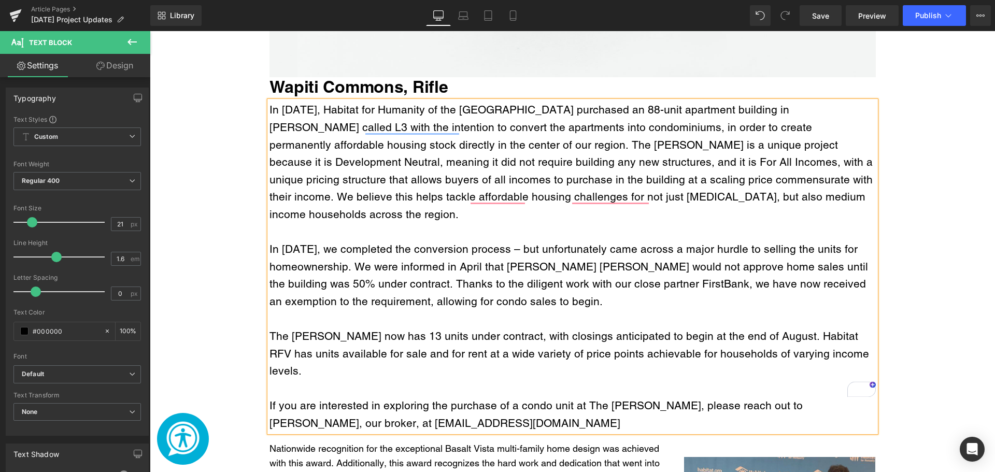
click at [372, 77] on h4 "Wapiti Commons, Rifle" at bounding box center [573, 86] width 606 height 19
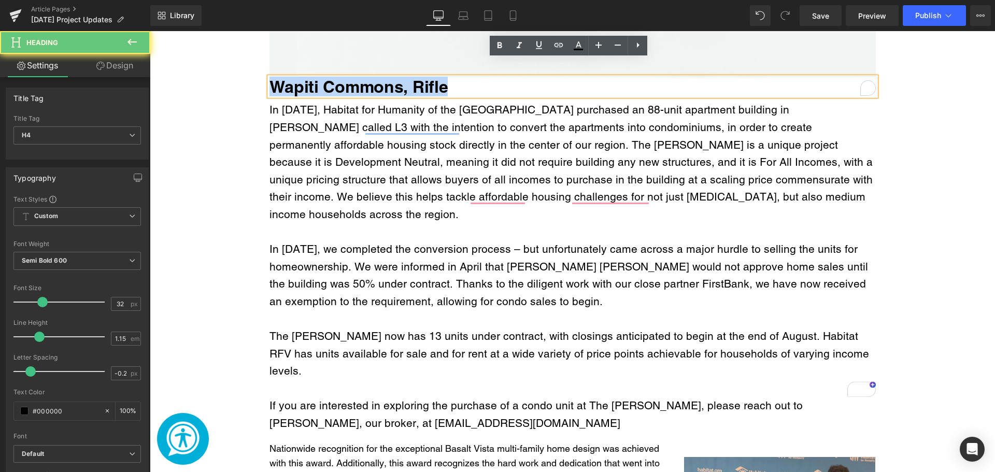
click at [372, 77] on h4 "Wapiti Commons, Rifle" at bounding box center [573, 86] width 606 height 19
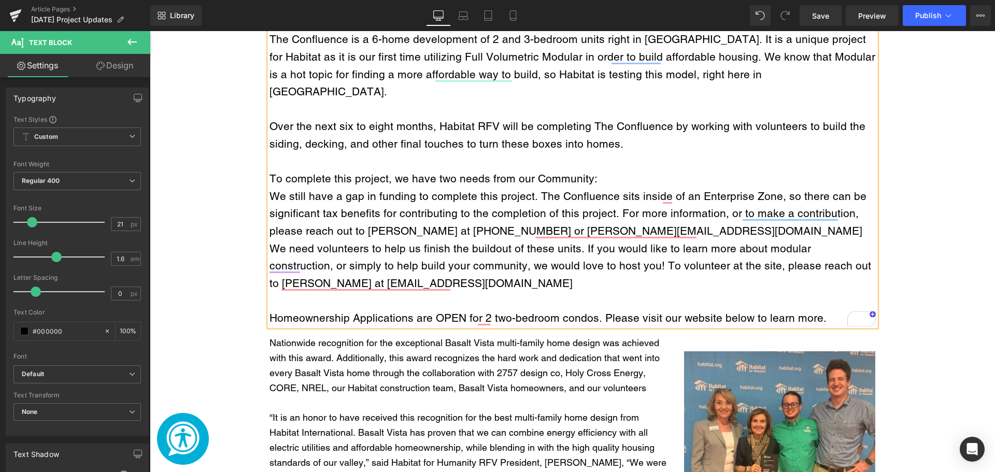
scroll to position [2382, 0]
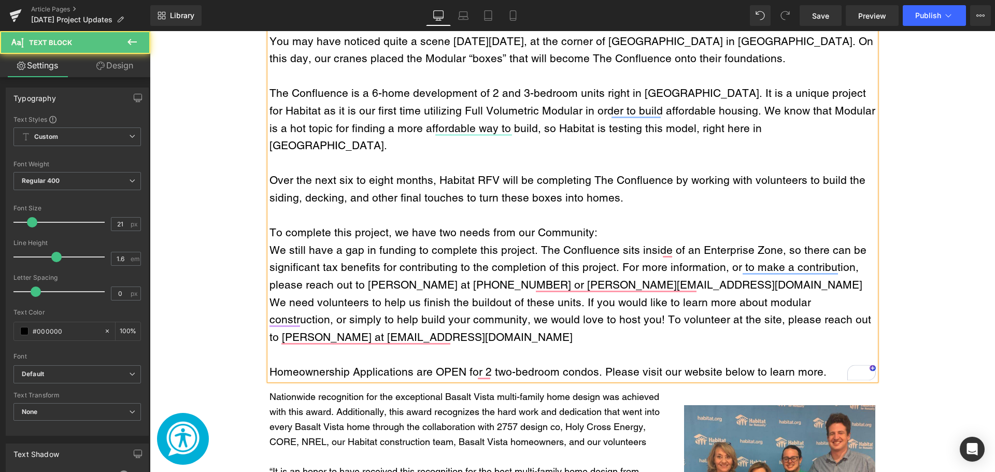
click at [270, 242] on div "We still have a gap in funding to complete this project. The Confluence sits in…" at bounding box center [573, 268] width 606 height 52
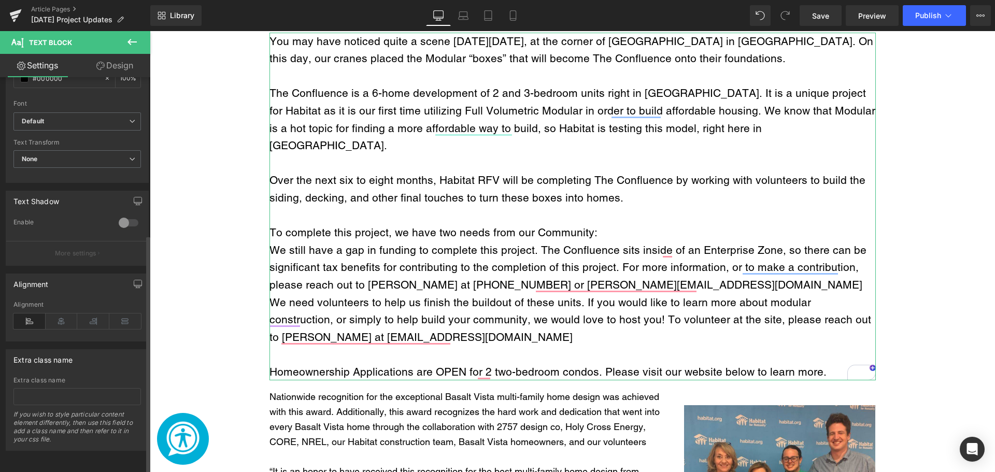
scroll to position [261, 0]
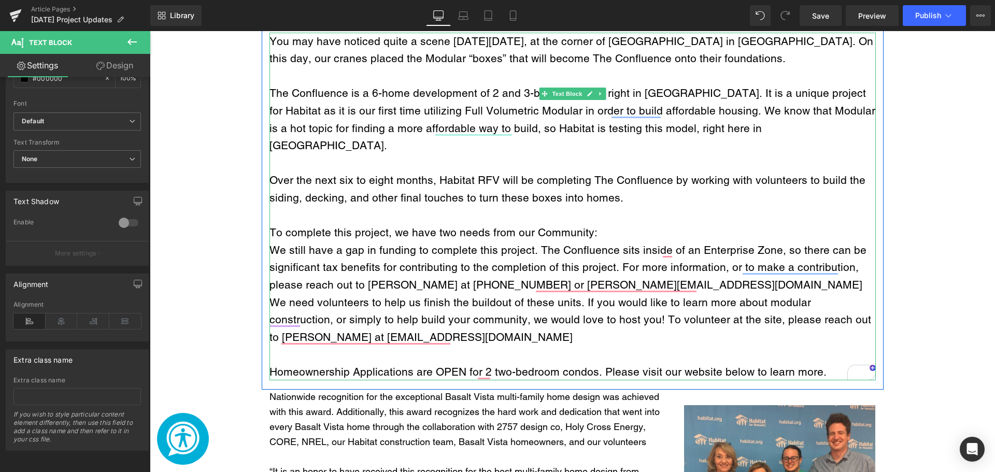
click at [301, 224] on div "To complete this project, we have two needs from our Community:" at bounding box center [573, 233] width 606 height 18
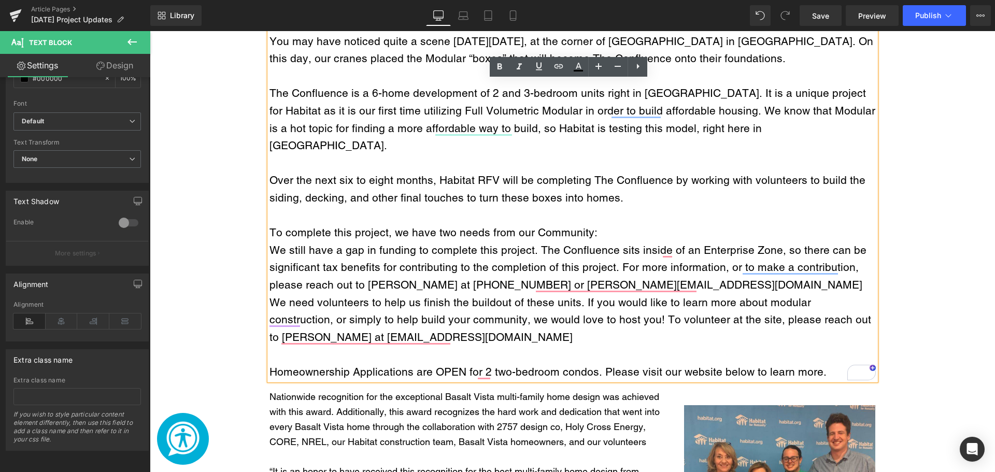
click at [270, 242] on div "We still have a gap in funding to complete this project. The Confluence sits in…" at bounding box center [573, 268] width 606 height 52
click at [633, 69] on icon at bounding box center [638, 66] width 12 height 12
click at [618, 67] on icon at bounding box center [618, 66] width 3 height 8
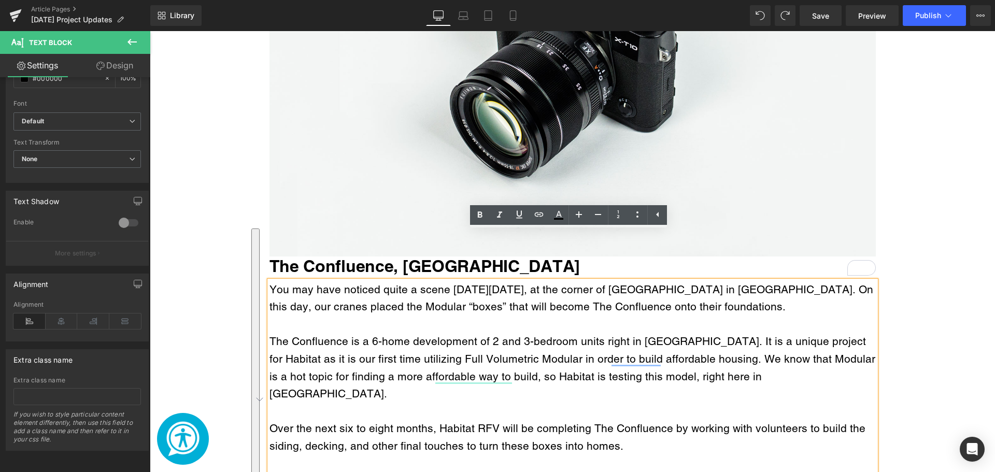
scroll to position [2131, 0]
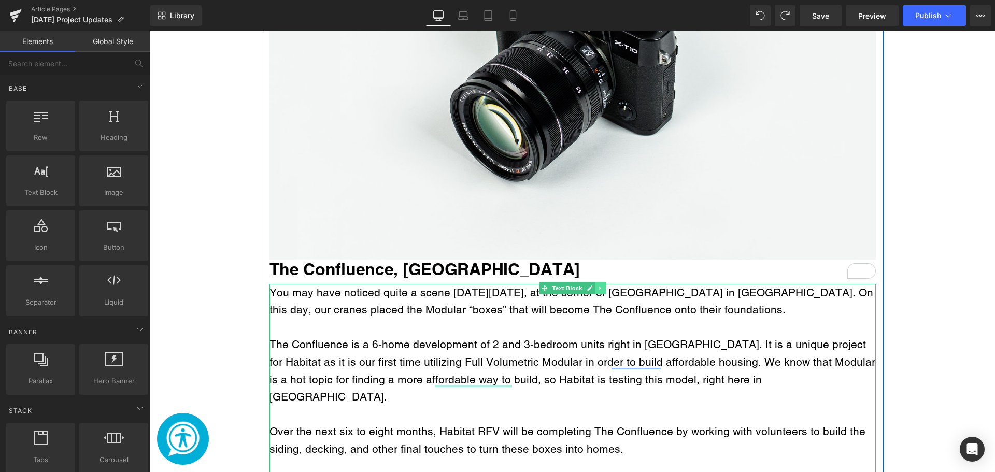
click at [598, 285] on icon "Main content" at bounding box center [601, 288] width 6 height 6
click at [593, 285] on icon "Main content" at bounding box center [595, 288] width 6 height 6
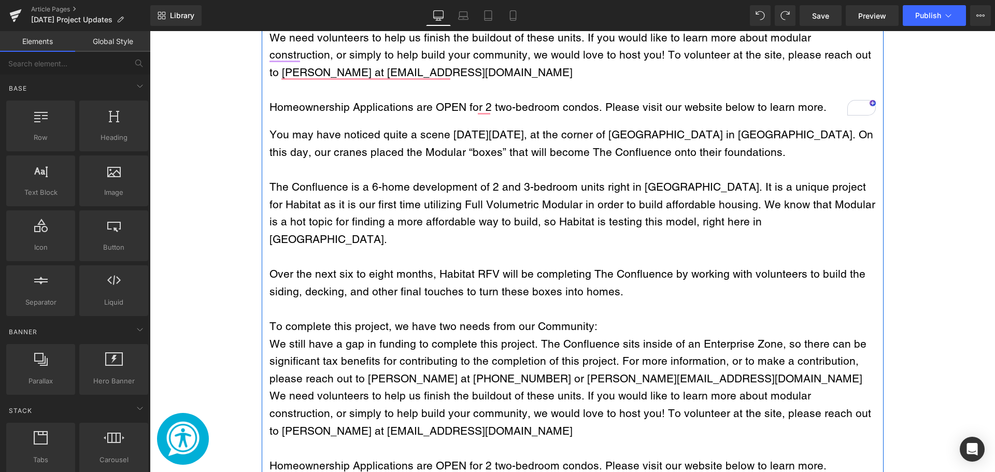
scroll to position [2649, 0]
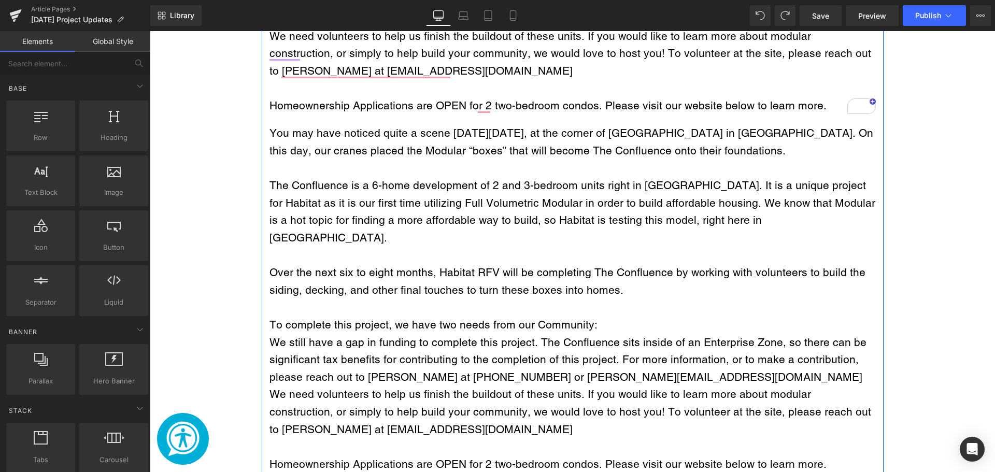
click at [338, 316] on div "To complete this project, we have two needs from our Community:" at bounding box center [573, 325] width 606 height 18
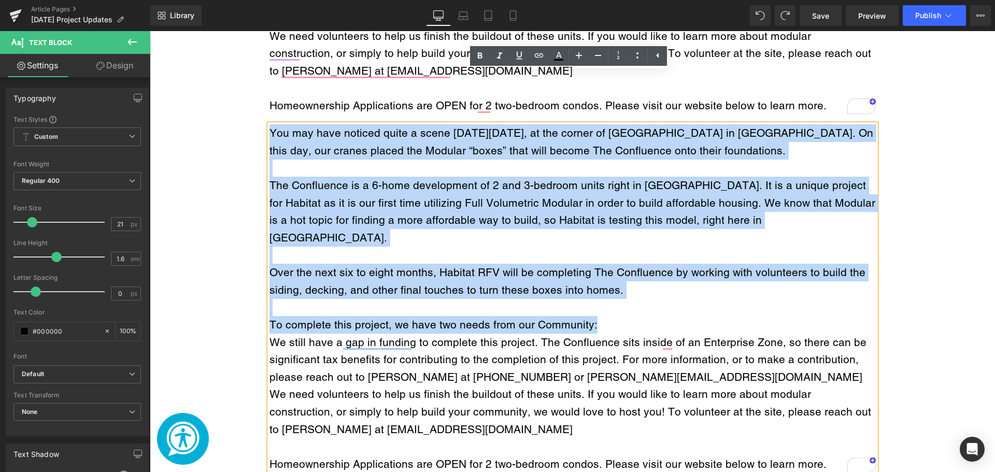
drag, startPoint x: 587, startPoint y: 277, endPoint x: 254, endPoint y: 81, distance: 385.4
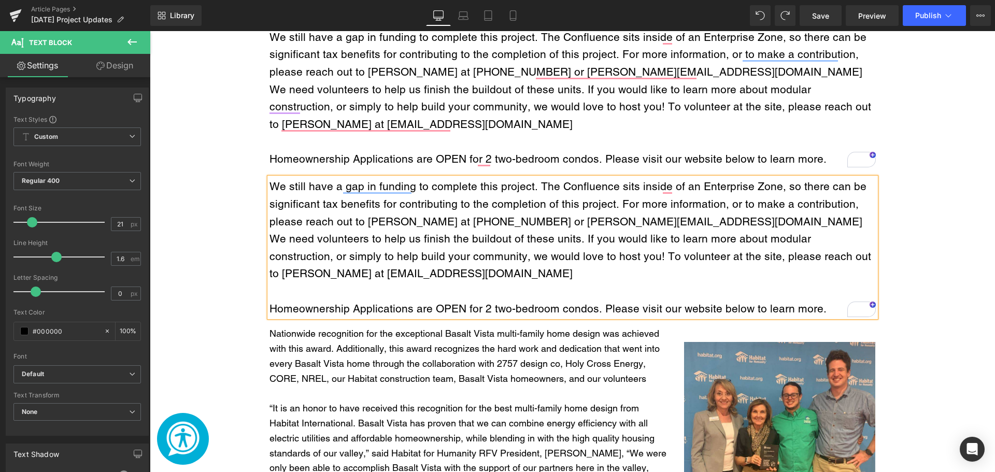
scroll to position [2545, 0]
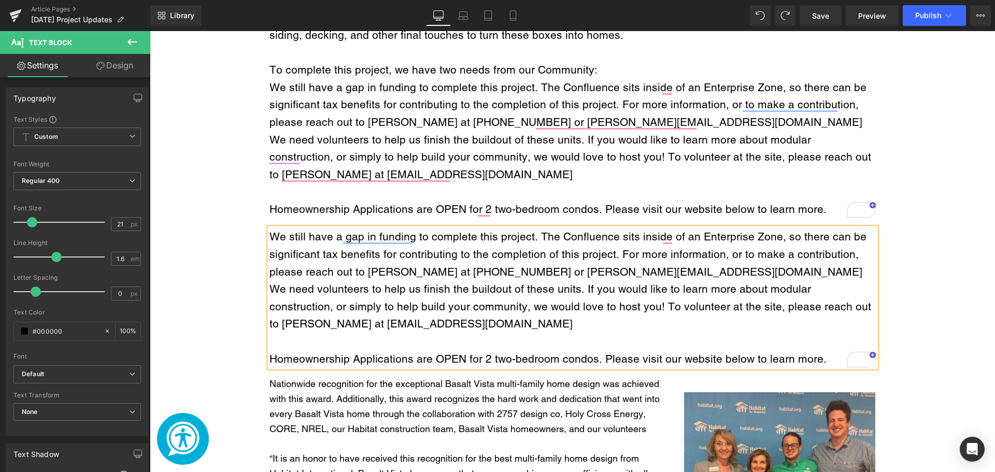
click at [550, 183] on div "To enrich screen reader interactions, please activate Accessibility in Grammarl…" at bounding box center [573, 192] width 606 height 18
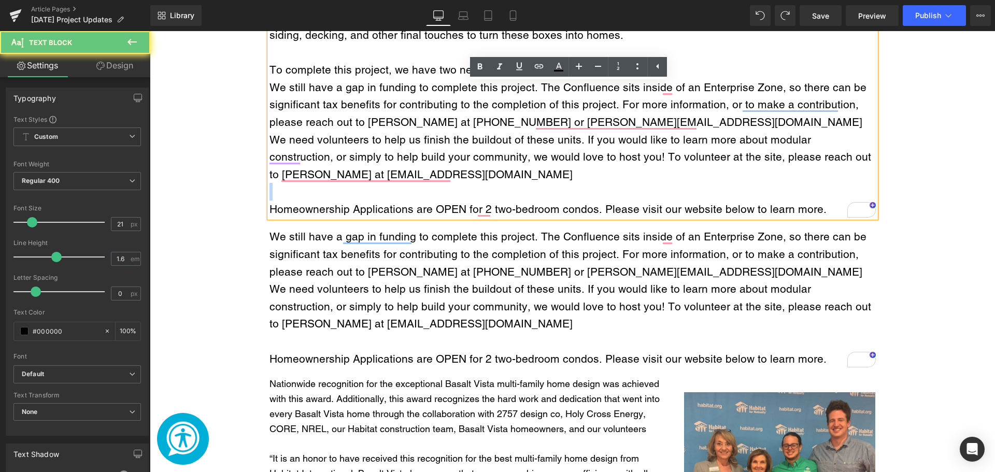
click at [550, 183] on div "To enrich screen reader interactions, please activate Accessibility in Grammarl…" at bounding box center [573, 192] width 606 height 18
click at [556, 183] on div "To enrich screen reader interactions, please activate Accessibility in Grammarl…" at bounding box center [573, 192] width 606 height 18
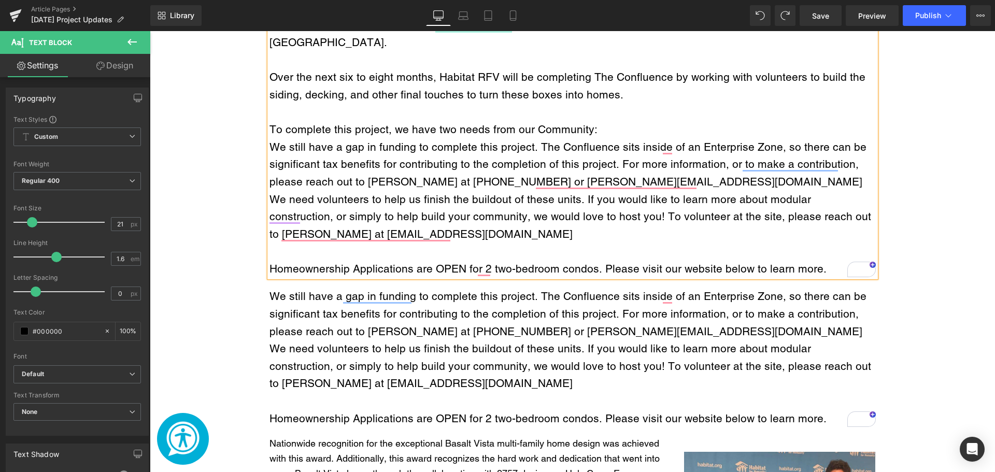
scroll to position [2455, 0]
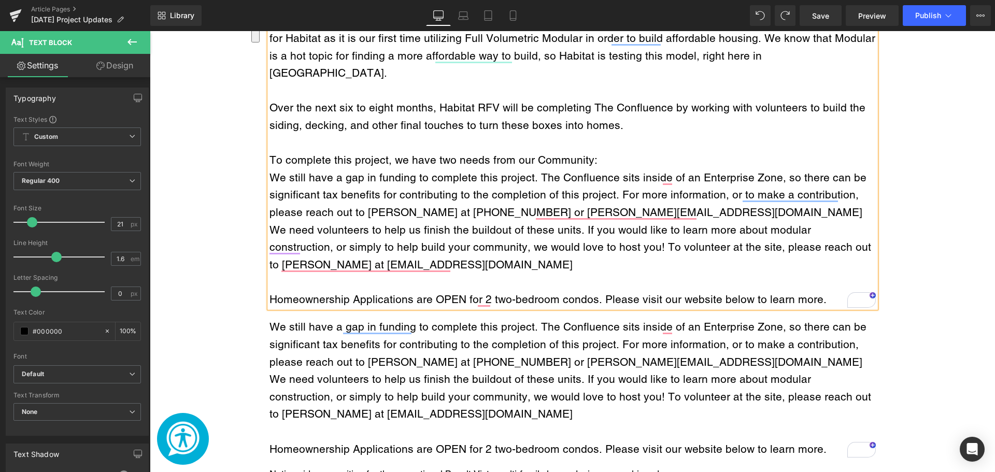
drag, startPoint x: 819, startPoint y: 160, endPoint x: 268, endPoint y: 124, distance: 552.2
click at [270, 124] on div "You may have noticed quite a scene on Monday, July 28th, at the corner of 8th a…" at bounding box center [573, 134] width 606 height 348
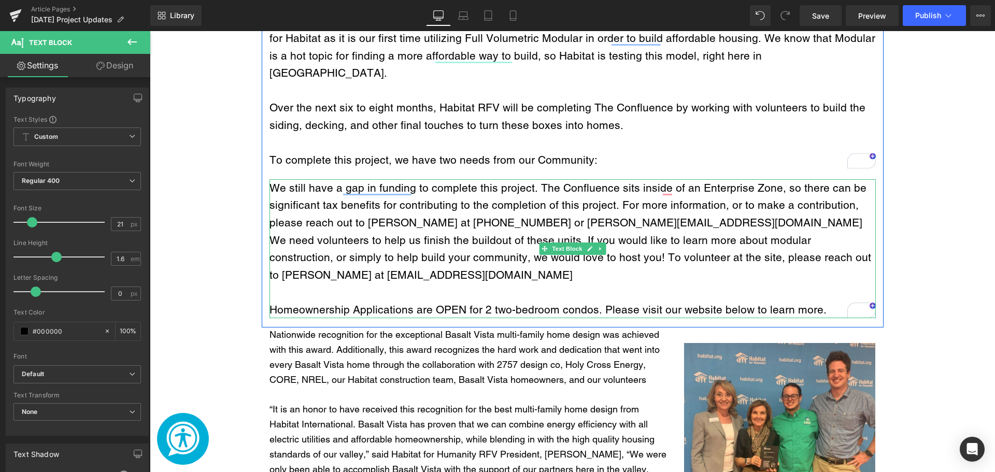
click at [271, 181] on span "We still have a gap in funding to complete this project. The Confluence sits in…" at bounding box center [568, 205] width 597 height 48
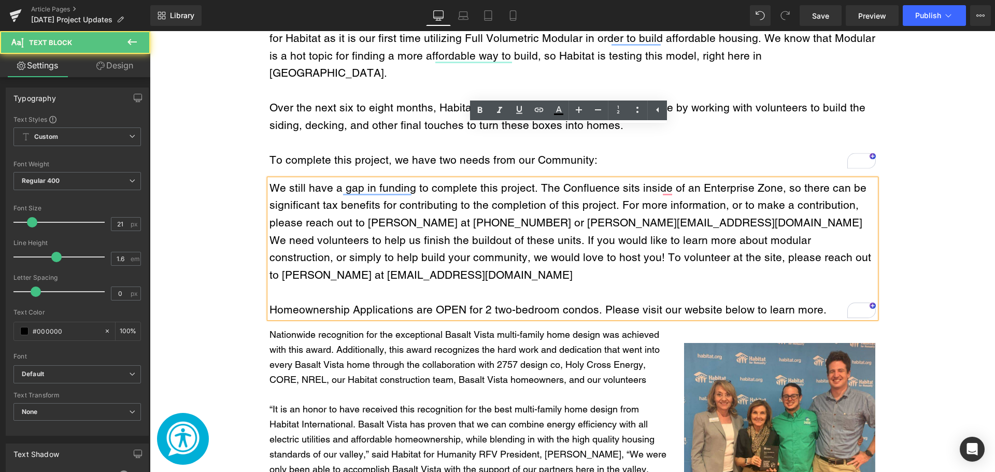
click at [270, 181] on span "We still have a gap in funding to complete this project. The Confluence sits in…" at bounding box center [568, 205] width 597 height 48
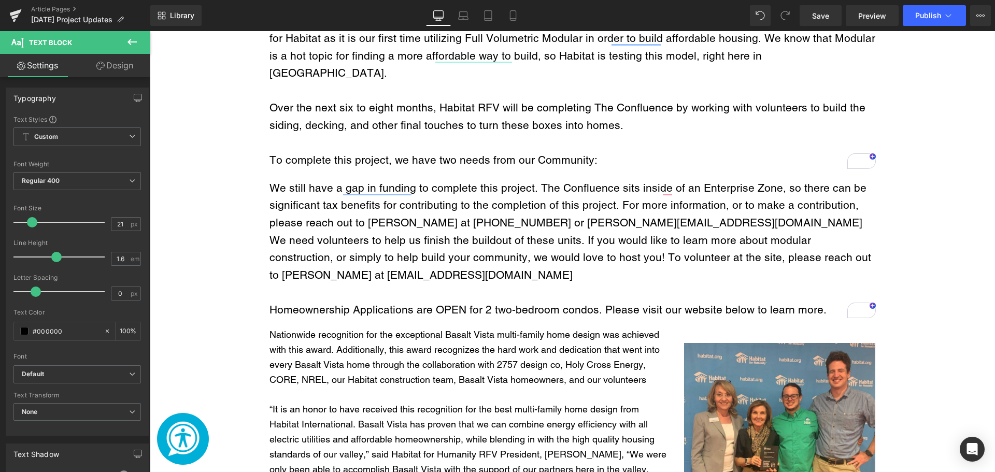
click at [139, 42] on button at bounding box center [132, 42] width 36 height 23
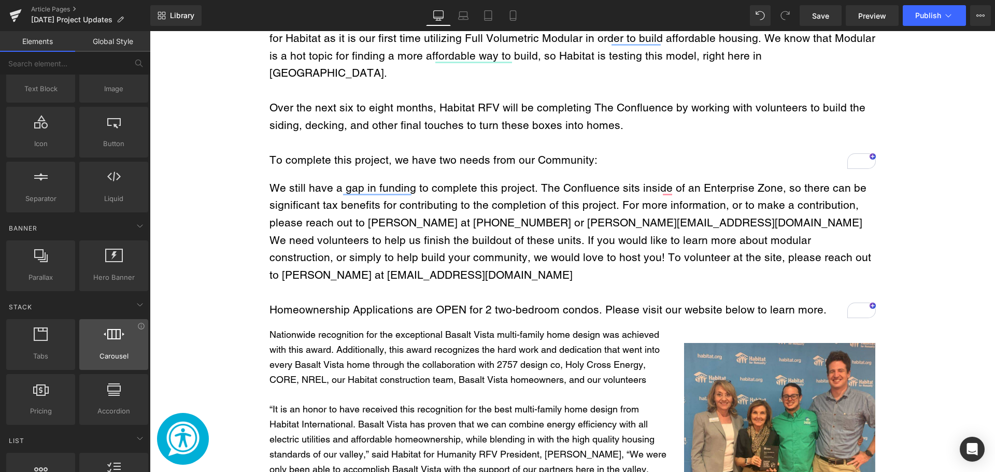
scroll to position [259, 0]
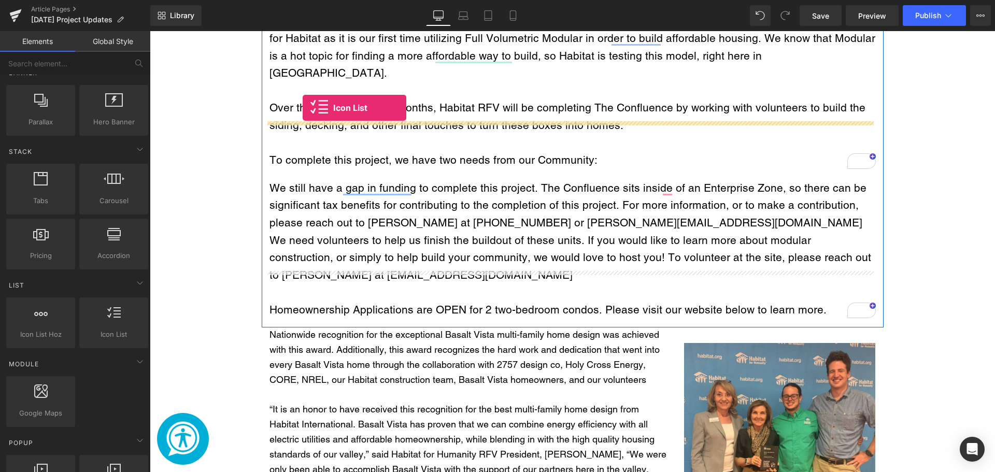
drag, startPoint x: 260, startPoint y: 355, endPoint x: 303, endPoint y: 108, distance: 251.0
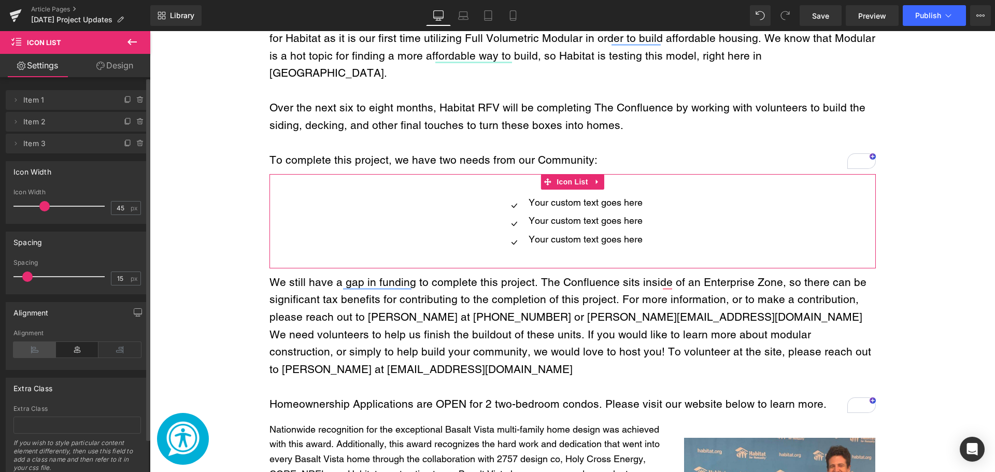
click at [29, 348] on icon at bounding box center [34, 350] width 43 height 16
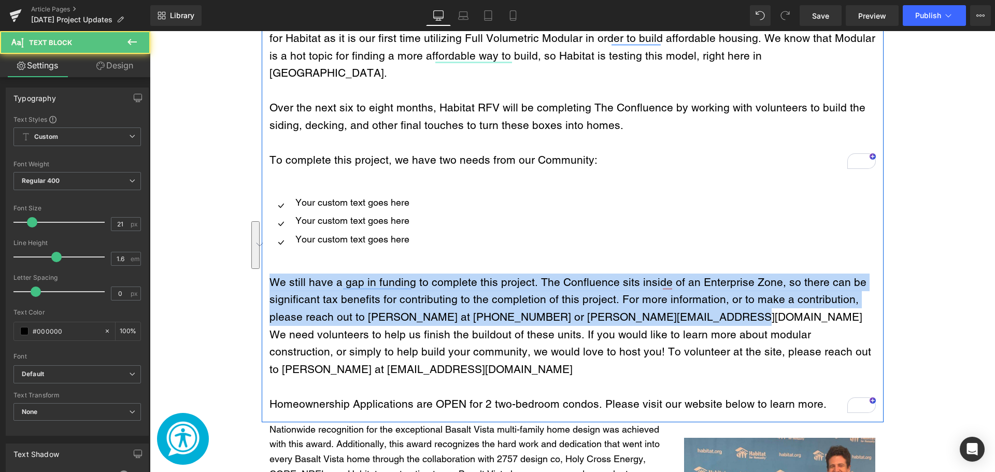
drag, startPoint x: 525, startPoint y: 240, endPoint x: 261, endPoint y: 220, distance: 264.6
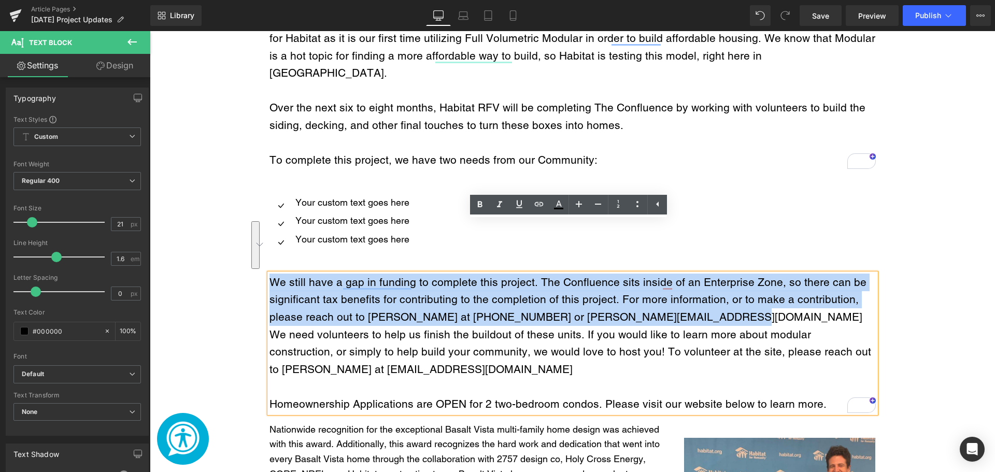
copy span "We still have a gap in funding to complete this project. The Confluence sits in…"
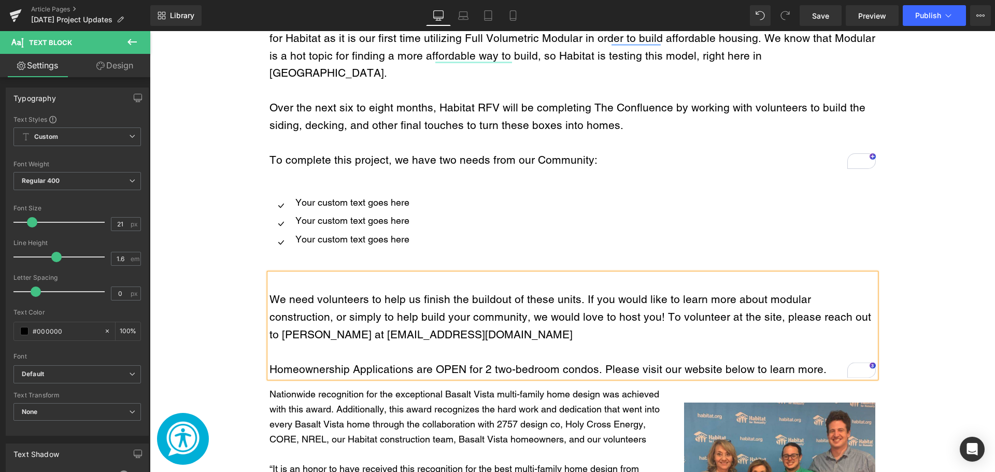
click at [354, 196] on span "Text Block" at bounding box center [346, 202] width 34 height 12
click at [400, 197] on p "Your custom text goes here" at bounding box center [352, 202] width 114 height 11
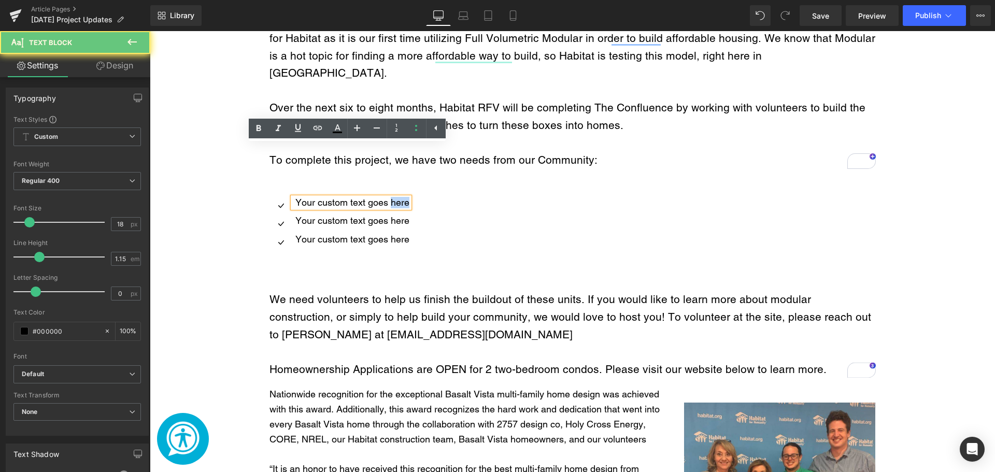
click at [400, 197] on p "Your custom text goes here" at bounding box center [352, 202] width 114 height 11
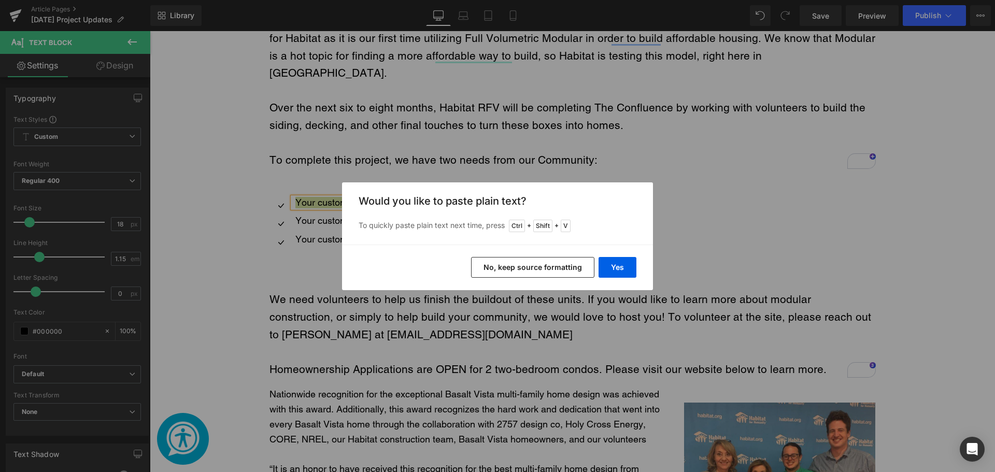
click at [574, 271] on button "No, keep source formatting" at bounding box center [532, 267] width 123 height 21
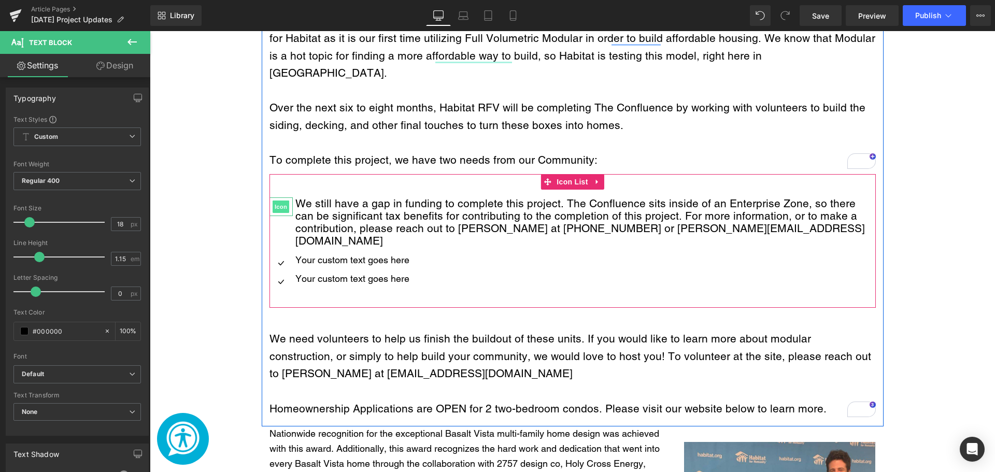
click at [276, 201] on span "Icon" at bounding box center [281, 207] width 17 height 12
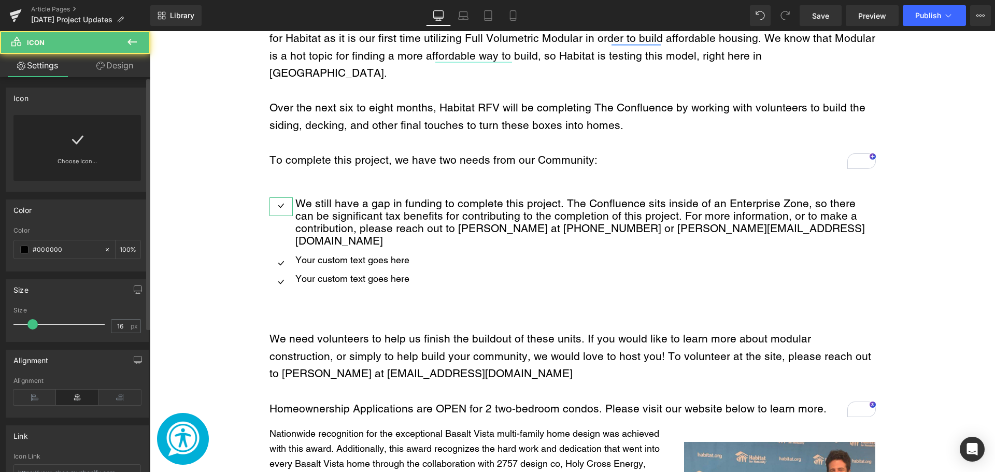
click at [75, 135] on icon at bounding box center [77, 140] width 17 height 17
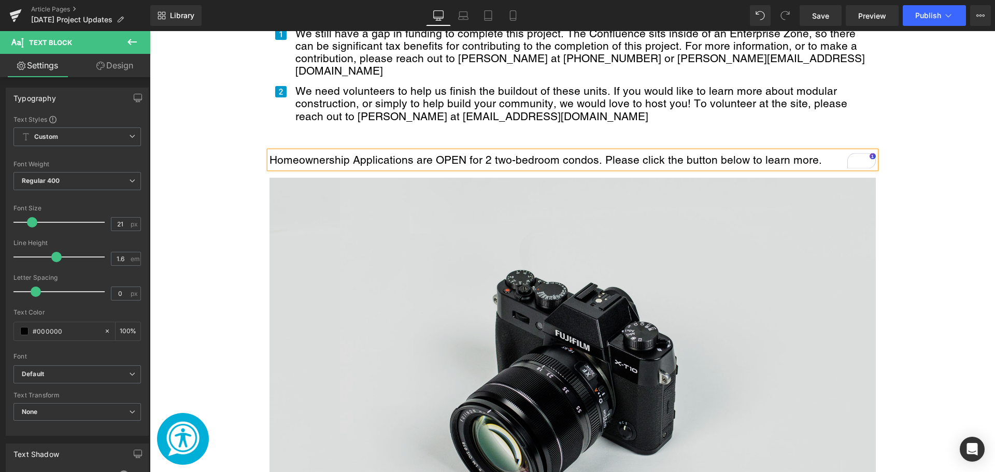
scroll to position [2626, 0]
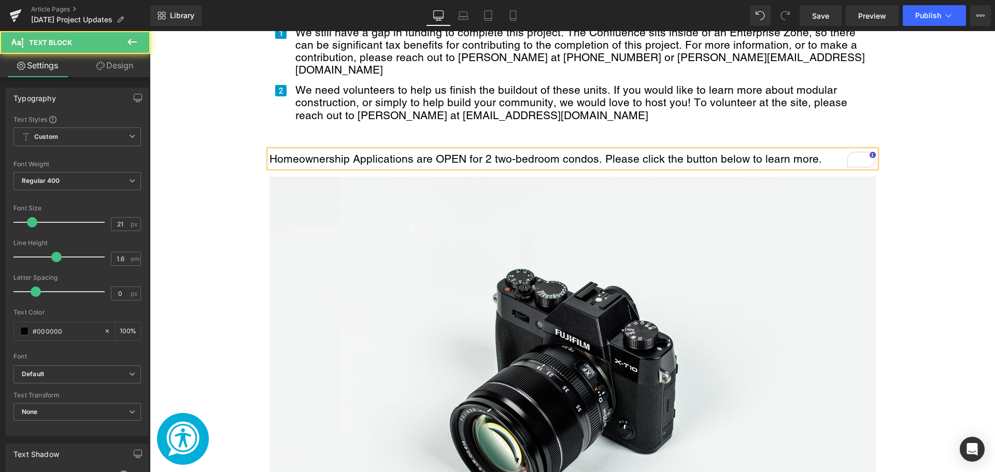
click at [587, 152] on span "Homeownership Applications are OPEN for 2 two-bedroom condos. Please click the …" at bounding box center [546, 158] width 553 height 13
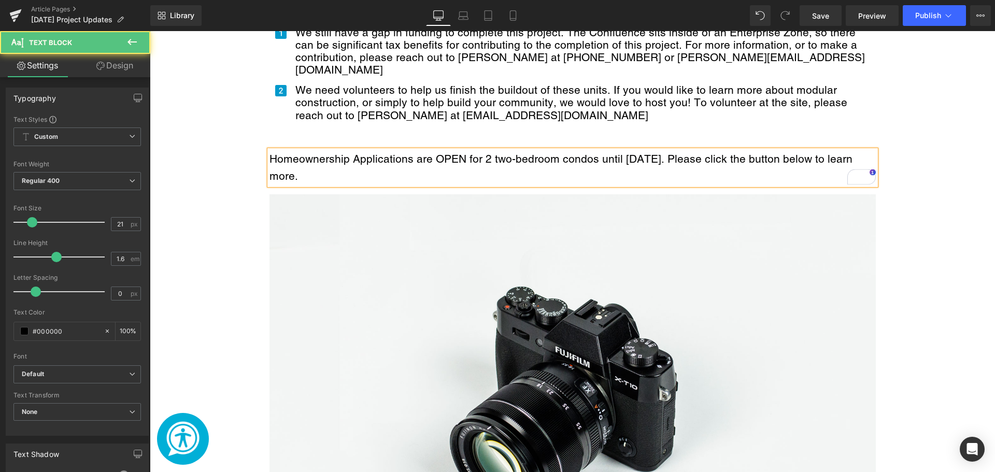
click at [681, 152] on span "Homeownership Applications are OPEN for 2 two-bedroom condos until [DATE]. Plea…" at bounding box center [561, 167] width 583 height 31
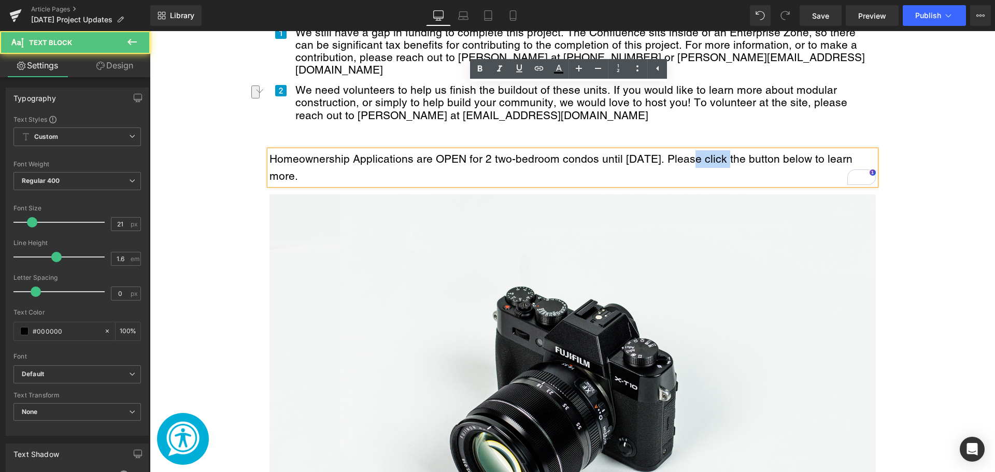
drag, startPoint x: 719, startPoint y: 93, endPoint x: 678, endPoint y: 94, distance: 41.0
click at [678, 152] on span "Homeownership Applications are OPEN for 2 two-bedroom condos until [DATE]. Plea…" at bounding box center [561, 167] width 583 height 31
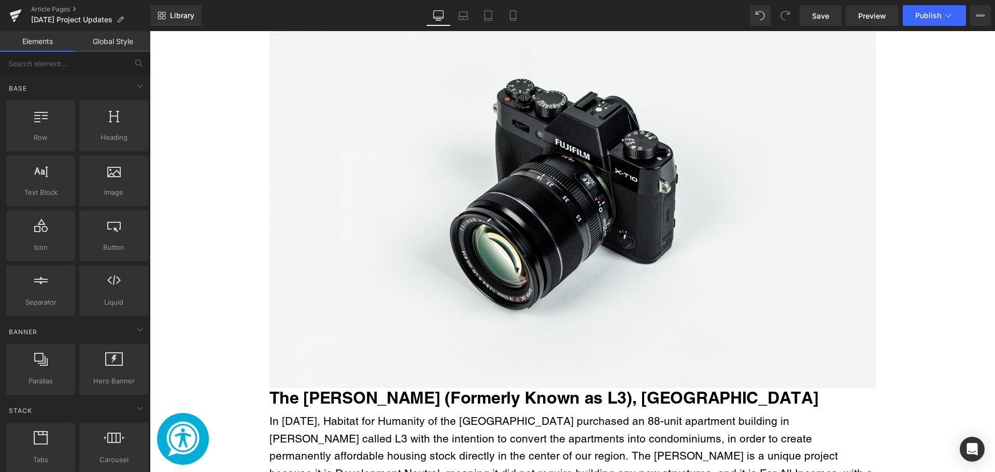
scroll to position [2937, 0]
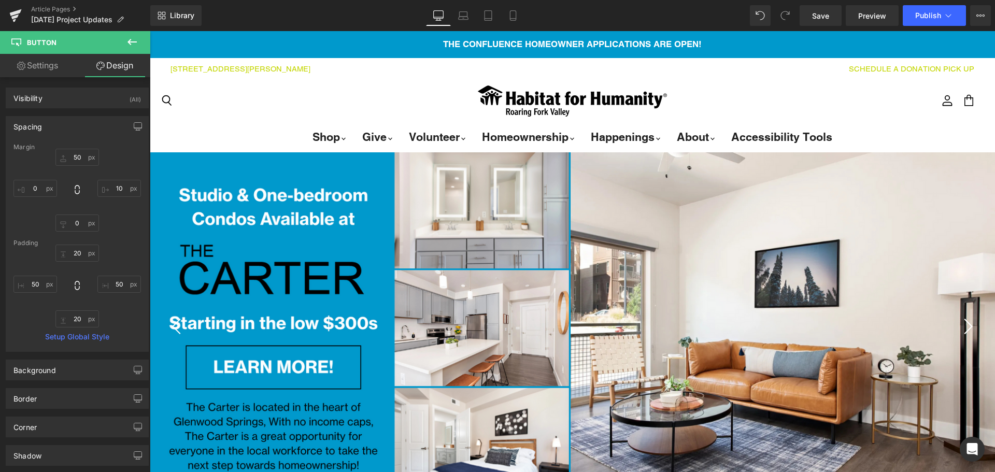
type input "0"
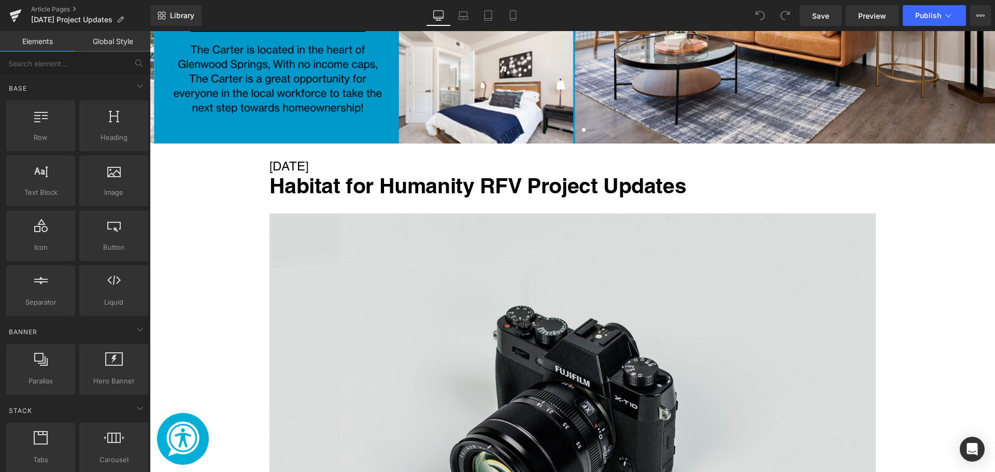
scroll to position [466, 0]
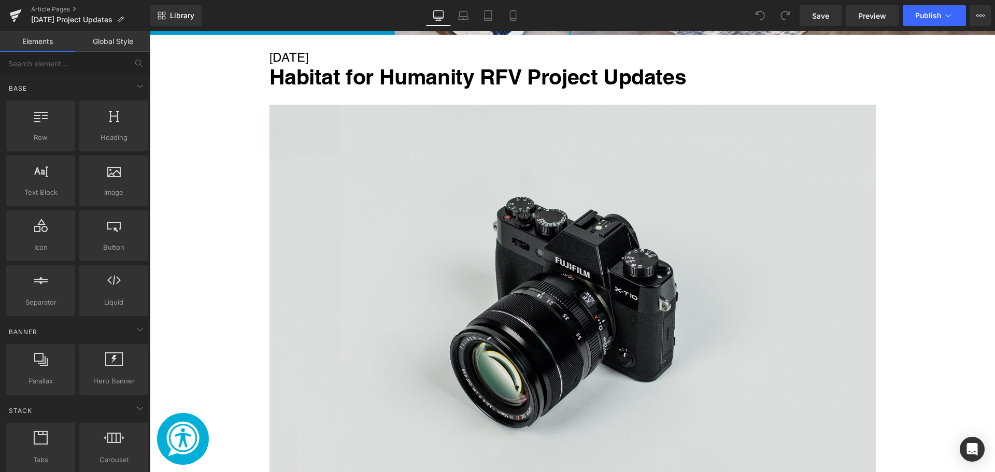
click at [456, 282] on img "Main content" at bounding box center [573, 306] width 606 height 402
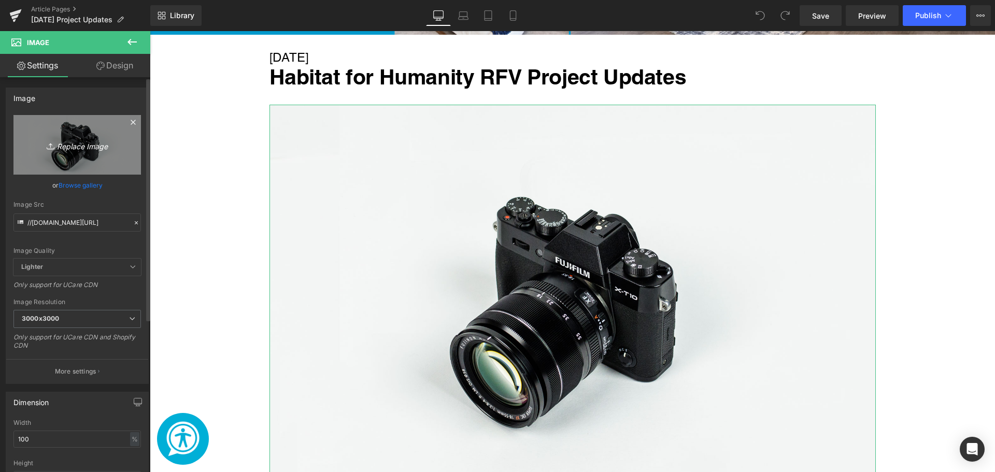
click at [42, 151] on link "Replace Image" at bounding box center [77, 145] width 128 height 60
type input "C:\fakepath\Welcome Home! (37).png"
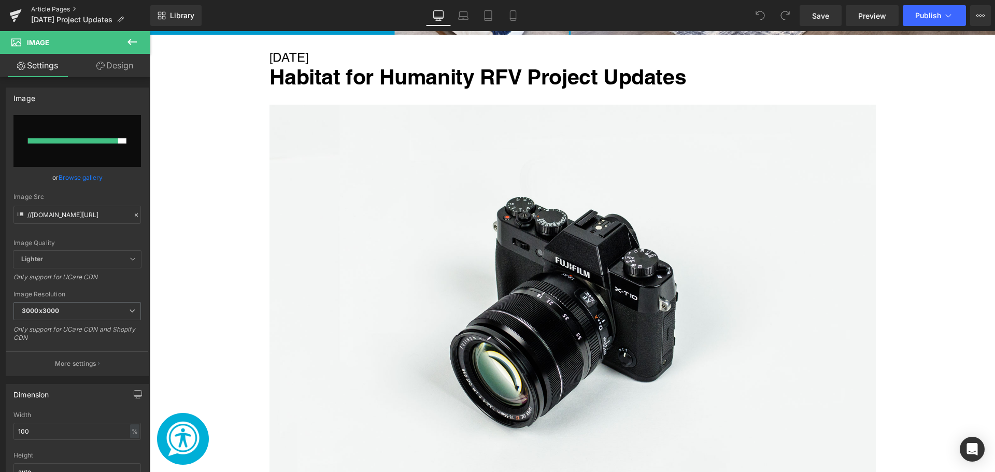
click at [44, 11] on link "Article Pages" at bounding box center [90, 9] width 119 height 8
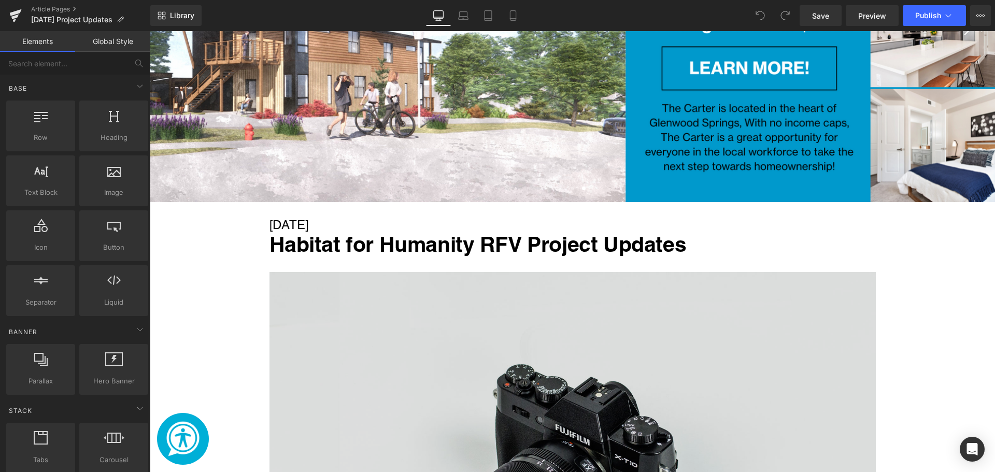
scroll to position [466, 0]
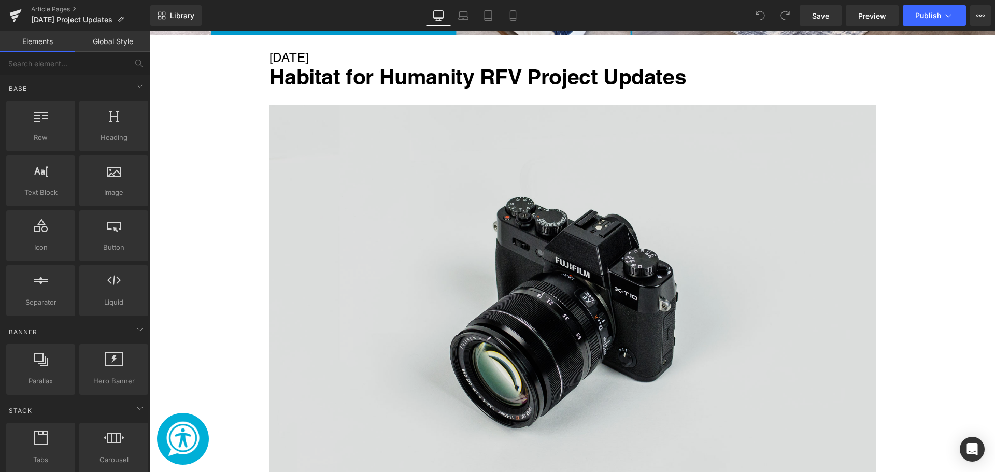
click at [516, 263] on img "Main content" at bounding box center [573, 306] width 606 height 402
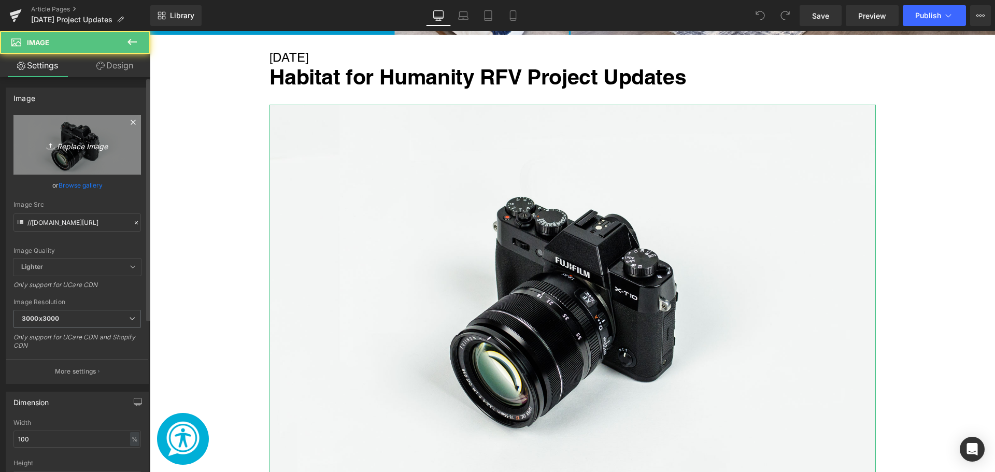
click at [75, 141] on icon "Replace Image" at bounding box center [77, 144] width 83 height 13
type input "C:\fakepath\Welcome Home! (37).png"
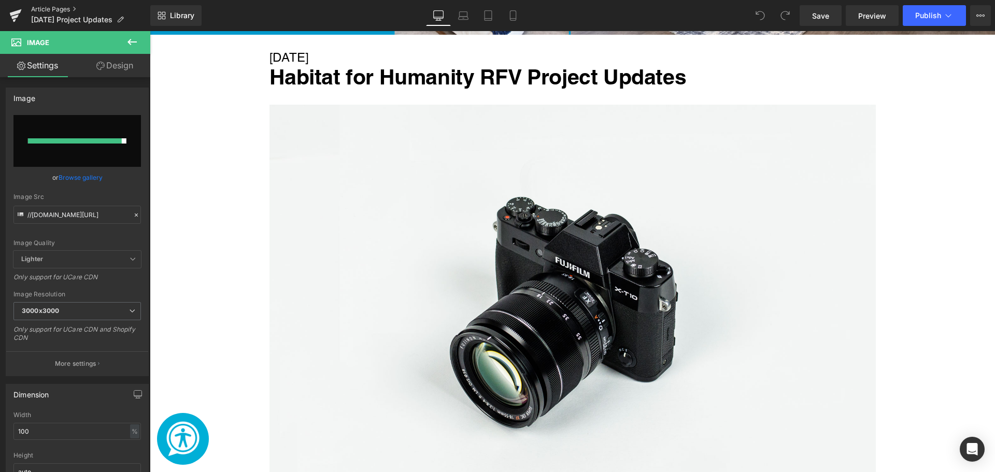
click at [56, 8] on link "Article Pages" at bounding box center [90, 9] width 119 height 8
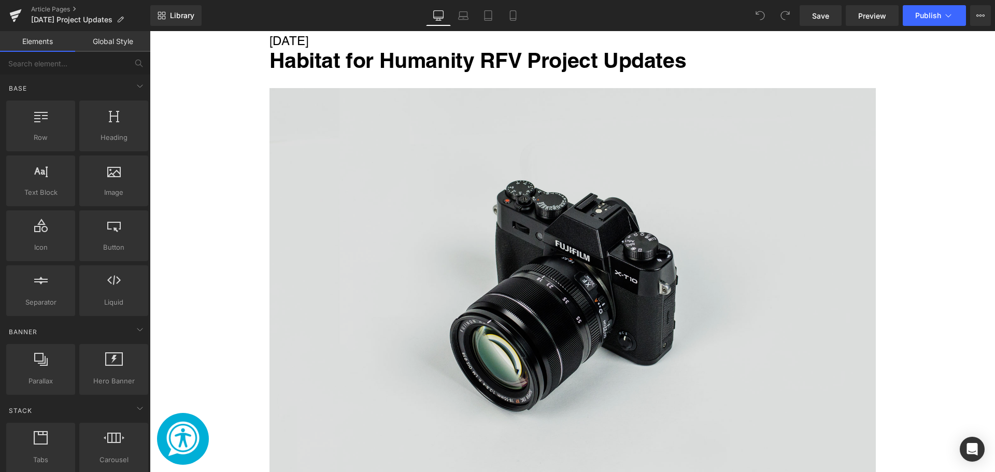
scroll to position [622, 0]
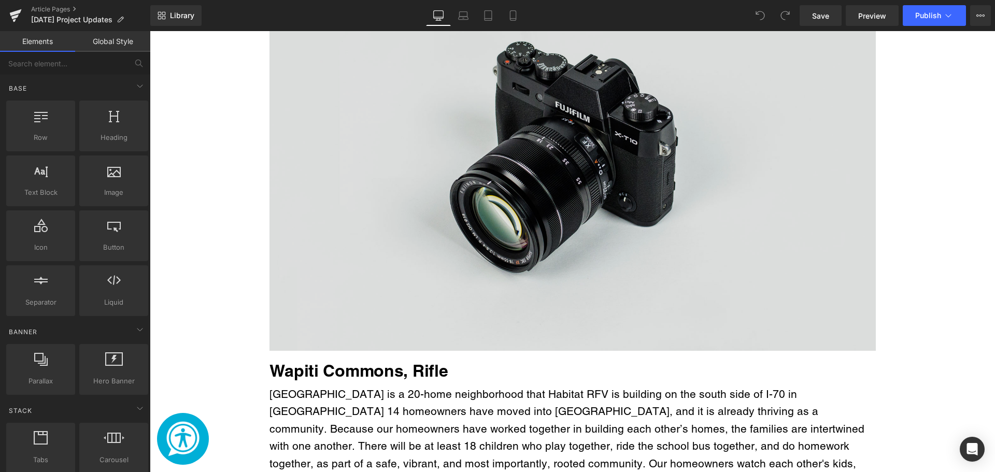
click at [451, 117] on img "Main content" at bounding box center [573, 150] width 606 height 402
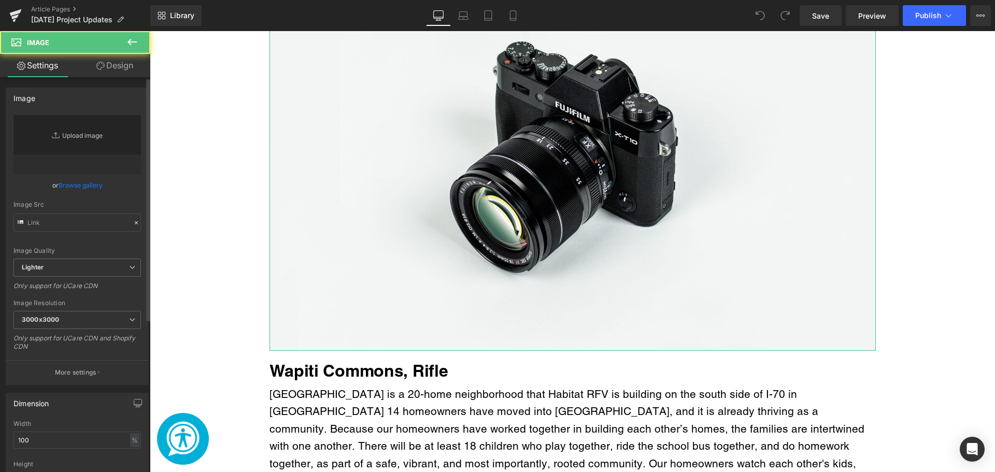
type input "//[DOMAIN_NAME][URL]"
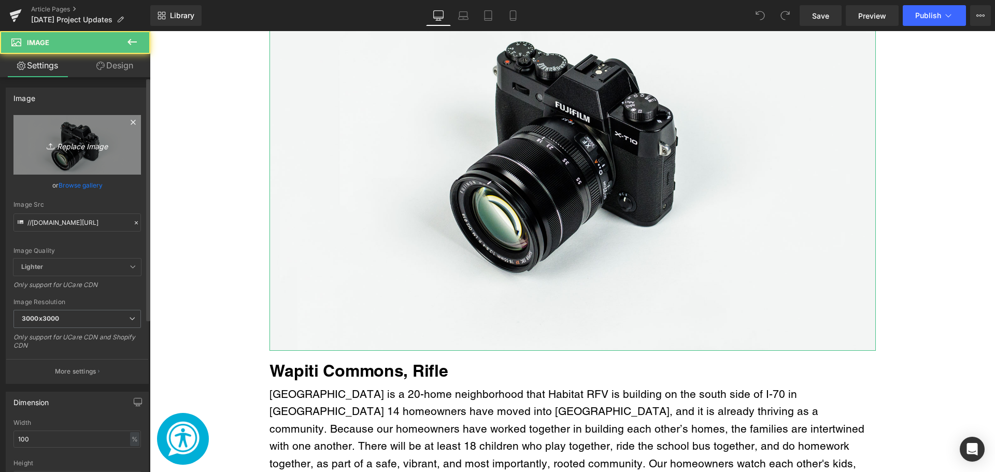
click at [81, 137] on link "Replace Image" at bounding box center [77, 145] width 128 height 60
type input "C:\fakepath\Welcome Home! (37).png"
